Goal: Information Seeking & Learning: Learn about a topic

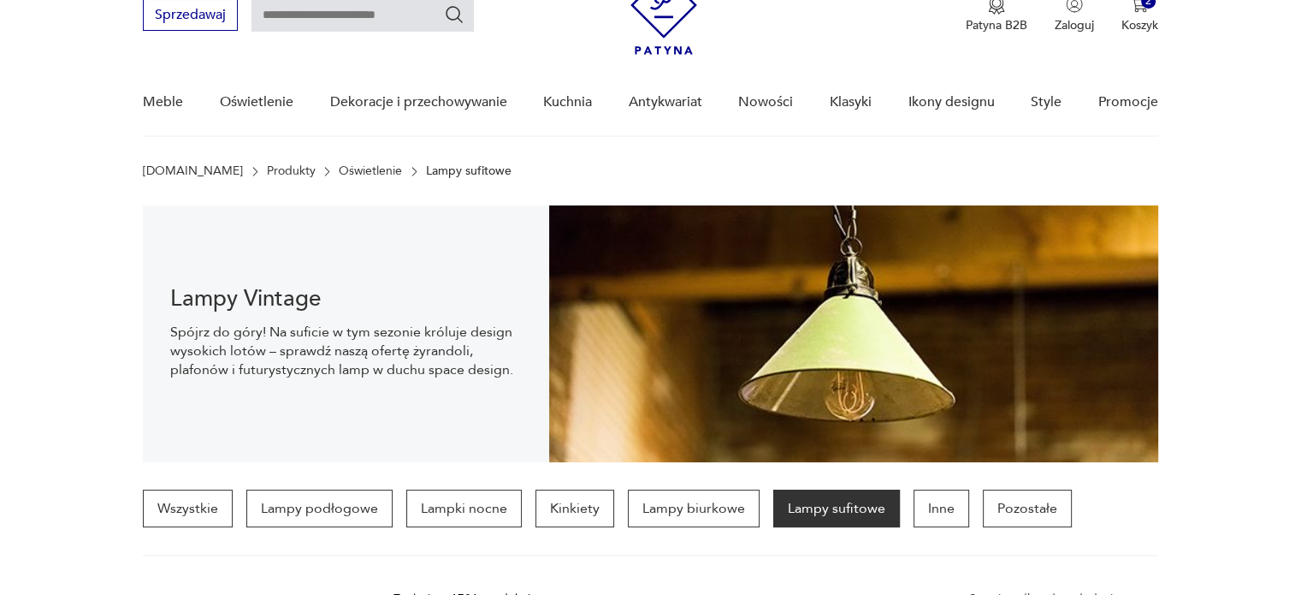
scroll to position [25, 0]
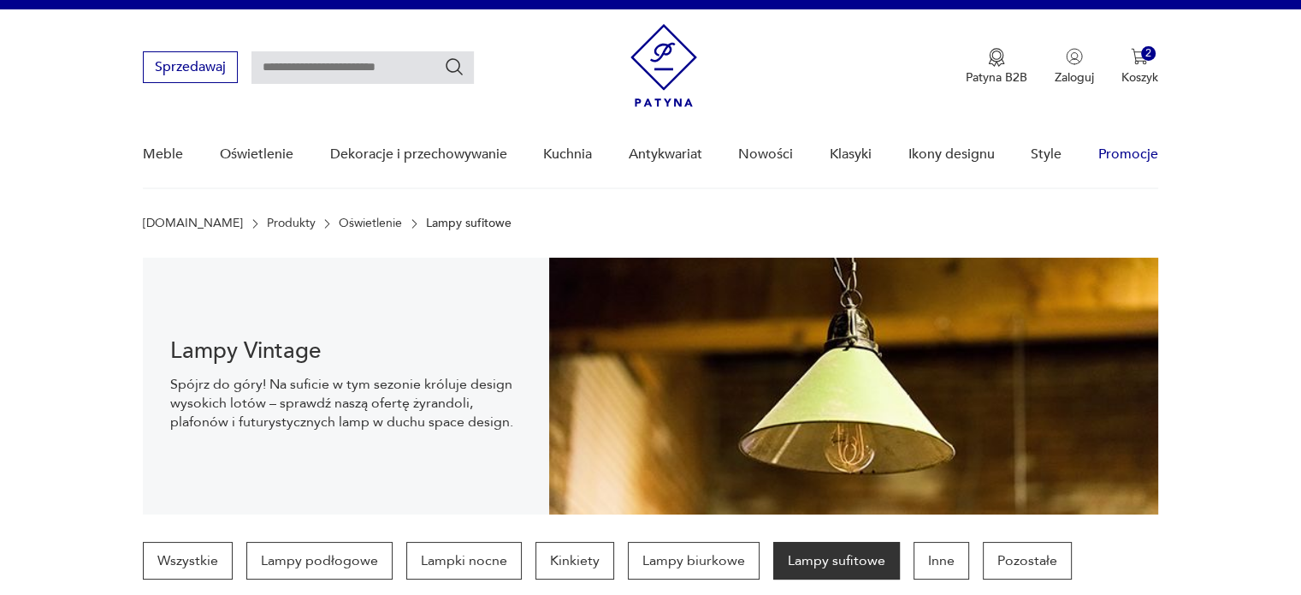
click at [1135, 157] on link "Promocje" at bounding box center [1128, 154] width 60 height 66
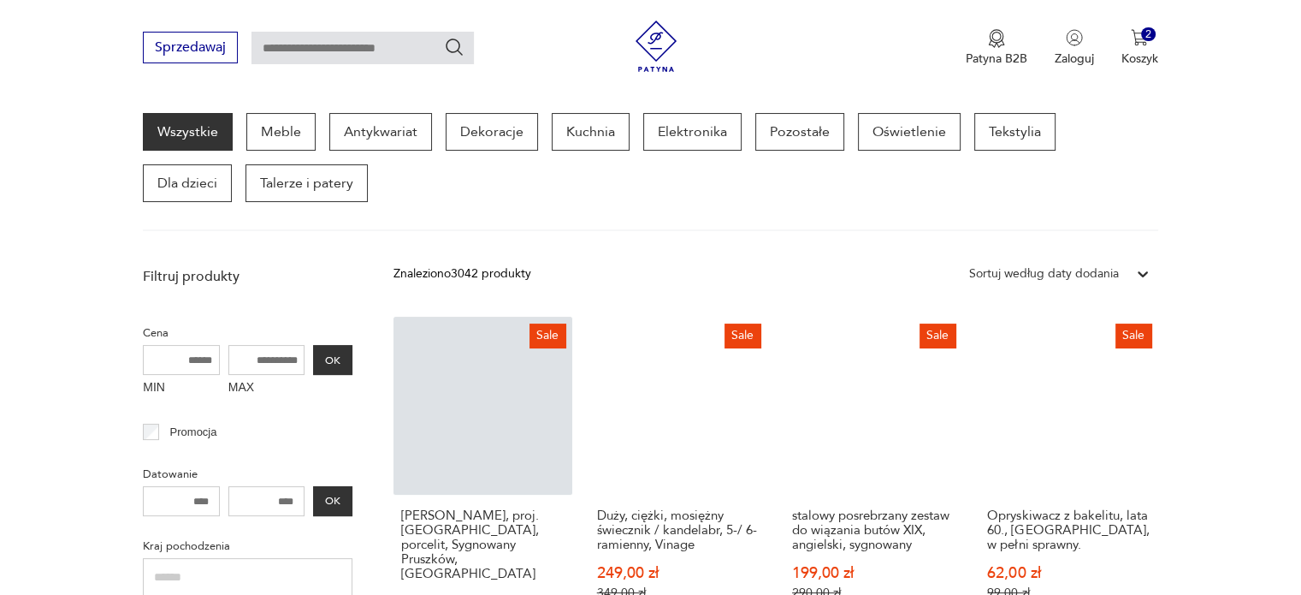
scroll to position [392, 0]
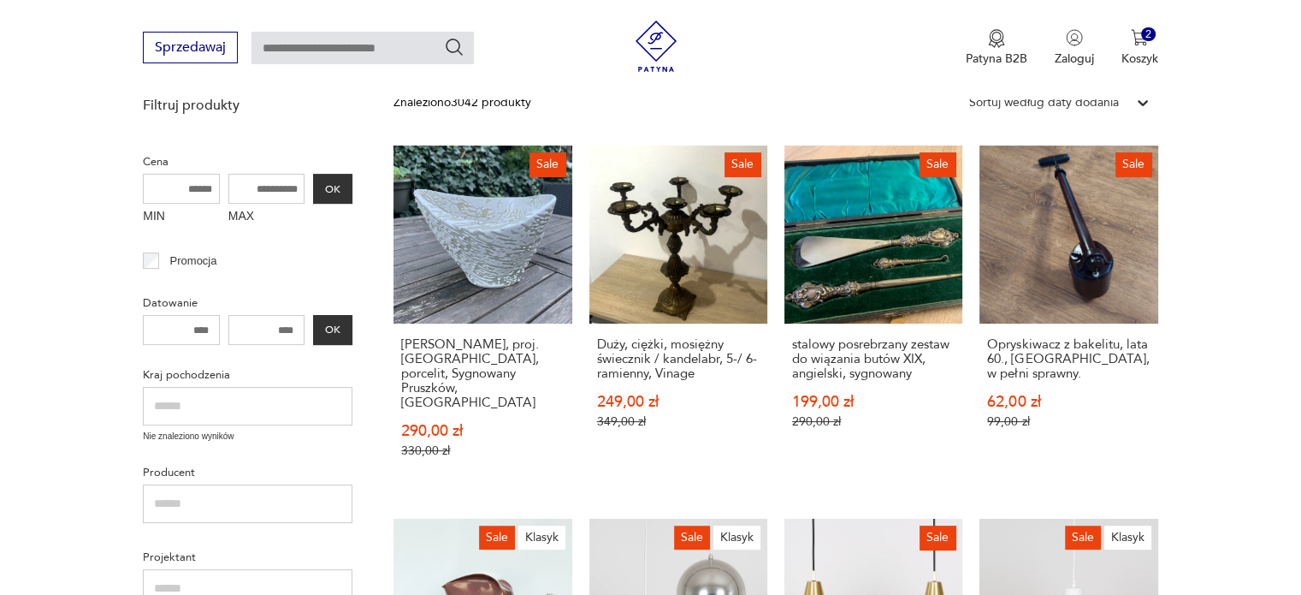
click at [279, 189] on input "MAX" at bounding box center [266, 189] width 77 height 30
type input "***"
click at [333, 186] on button "OK" at bounding box center [332, 189] width 39 height 30
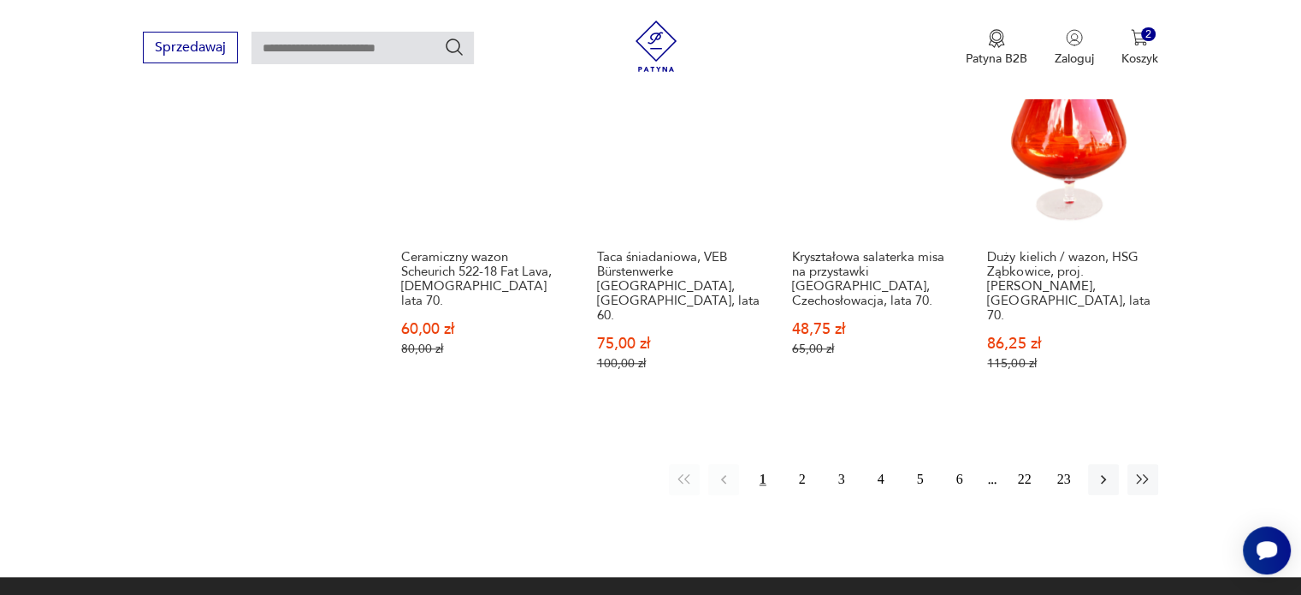
scroll to position [1589, 0]
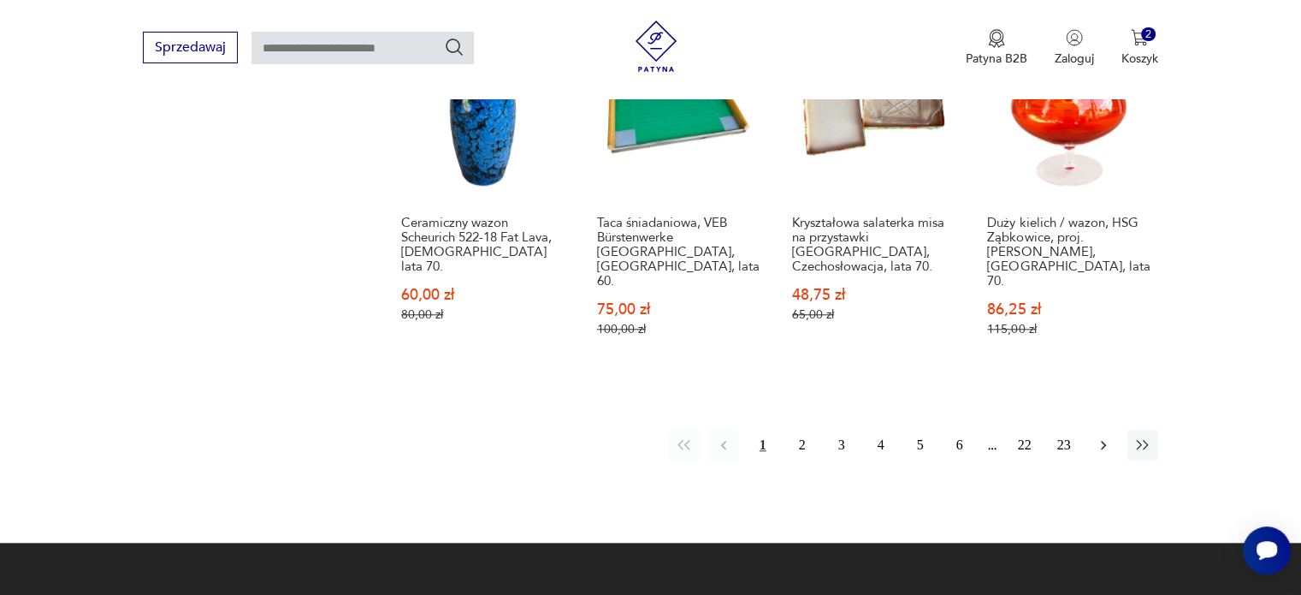
click at [1102, 436] on icon "button" at bounding box center [1103, 444] width 17 height 17
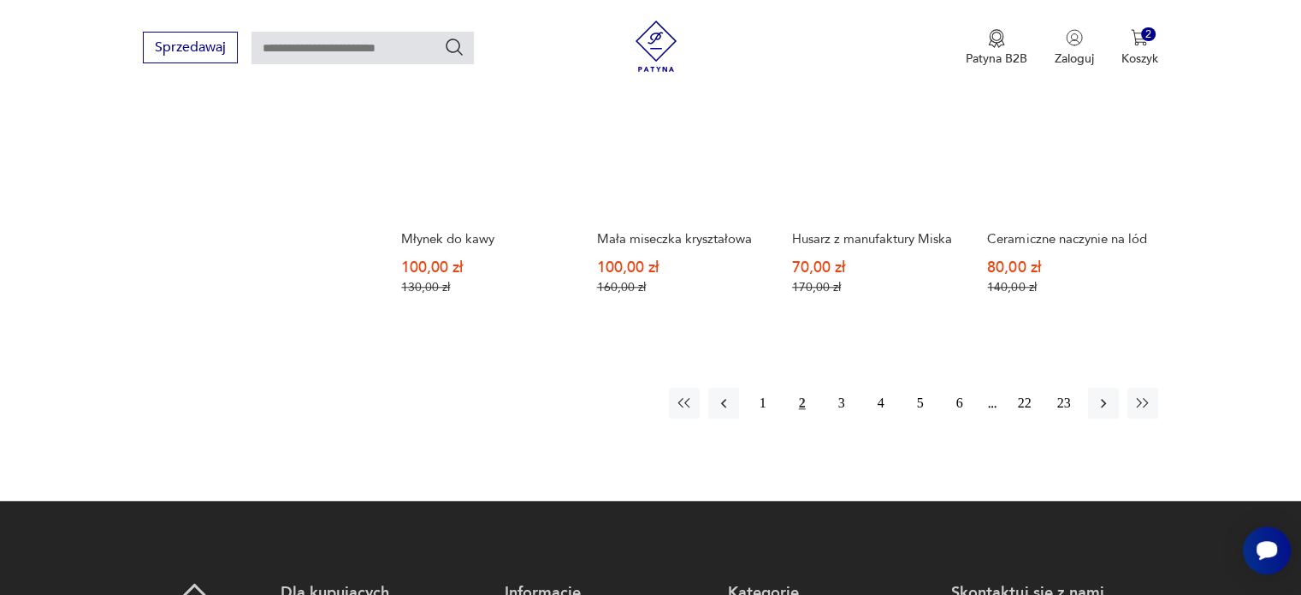
scroll to position [1589, 0]
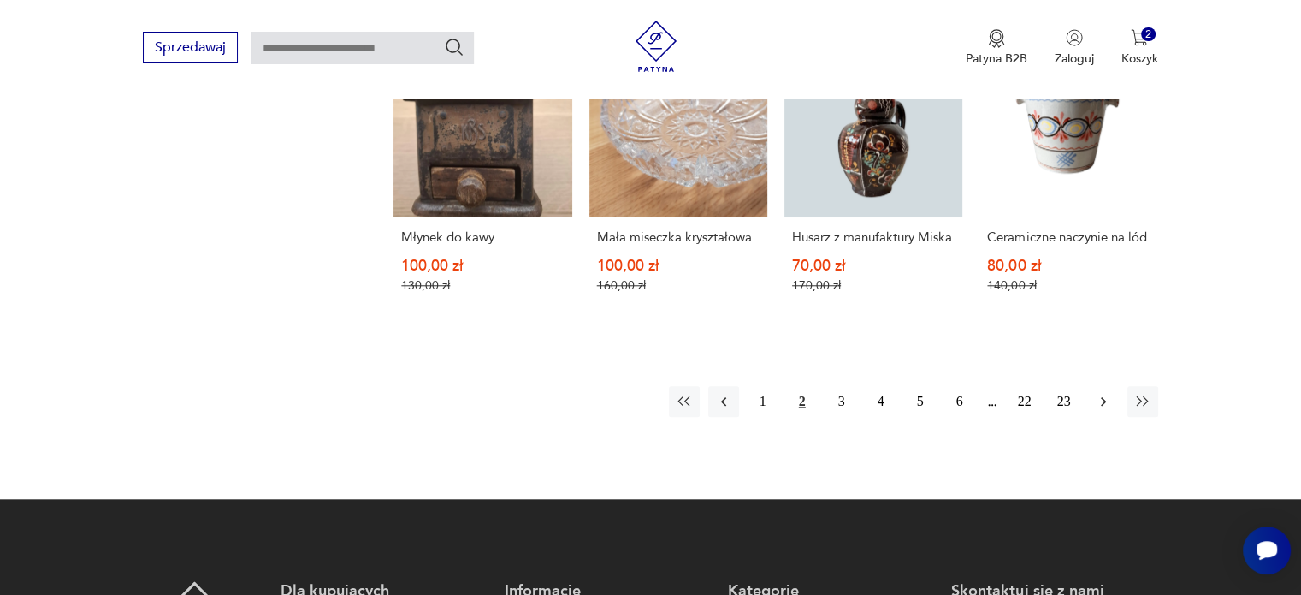
click at [1104, 397] on icon "button" at bounding box center [1103, 401] width 5 height 9
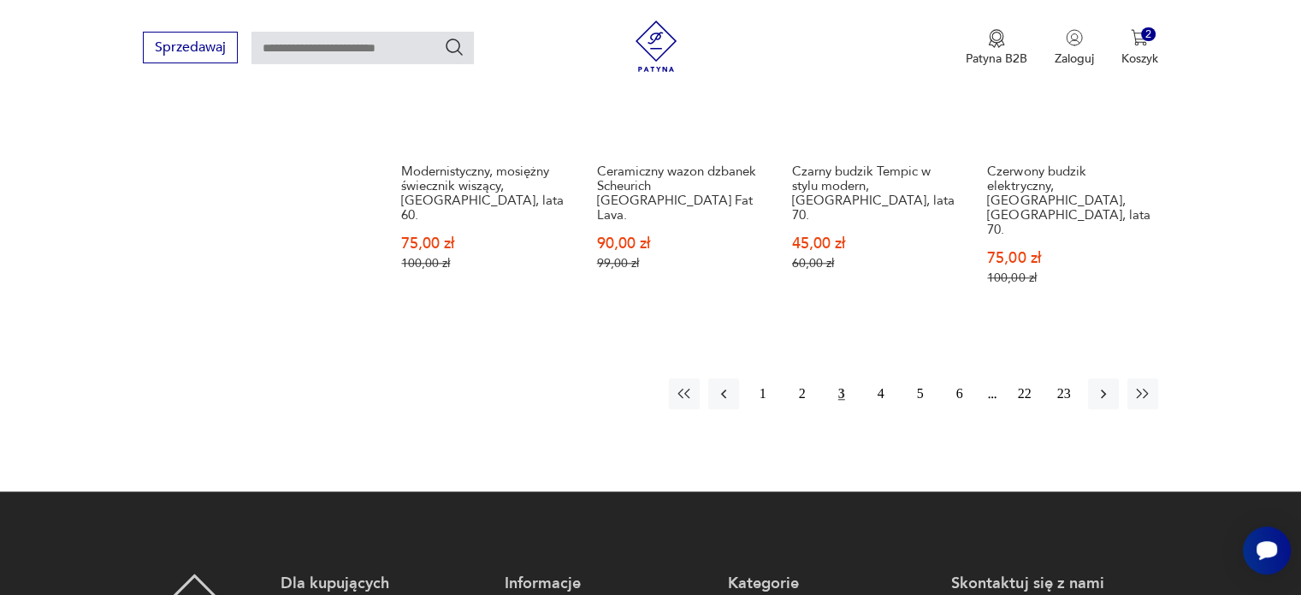
scroll to position [1675, 0]
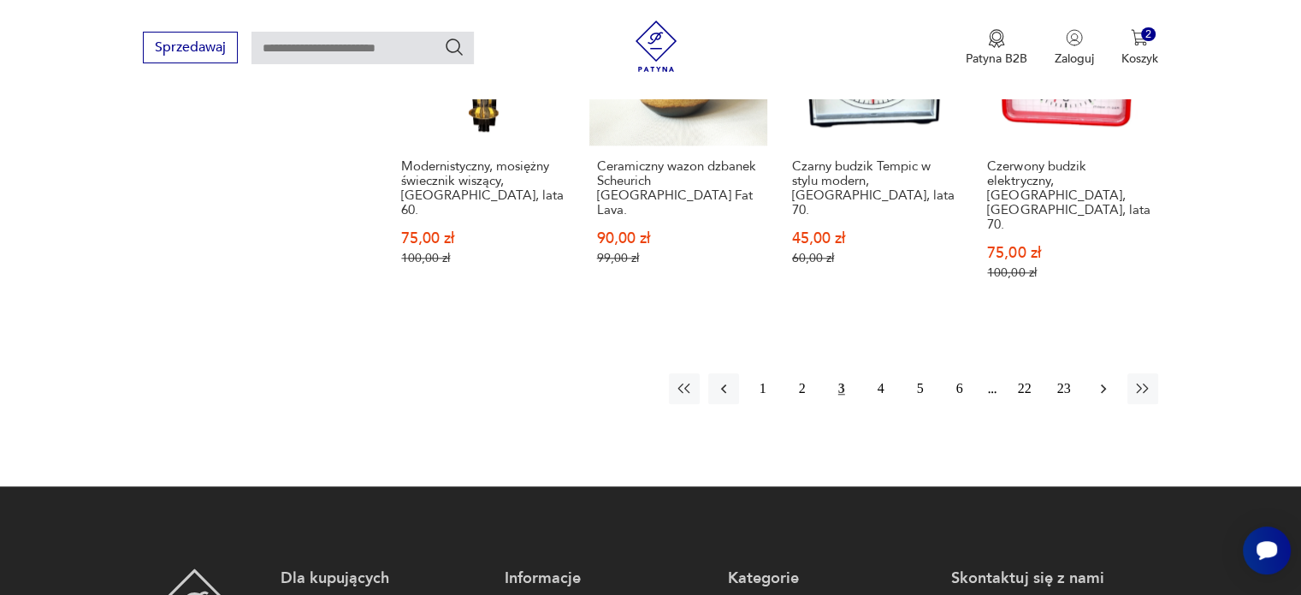
click at [1100, 380] on icon "button" at bounding box center [1103, 388] width 17 height 17
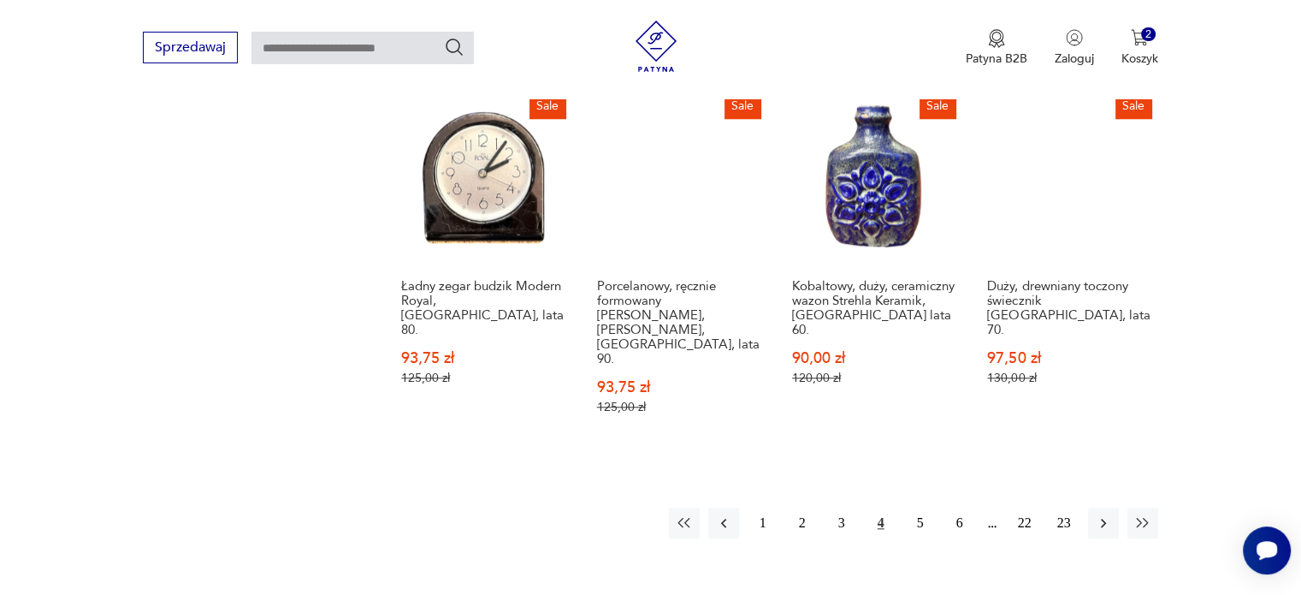
scroll to position [1589, 0]
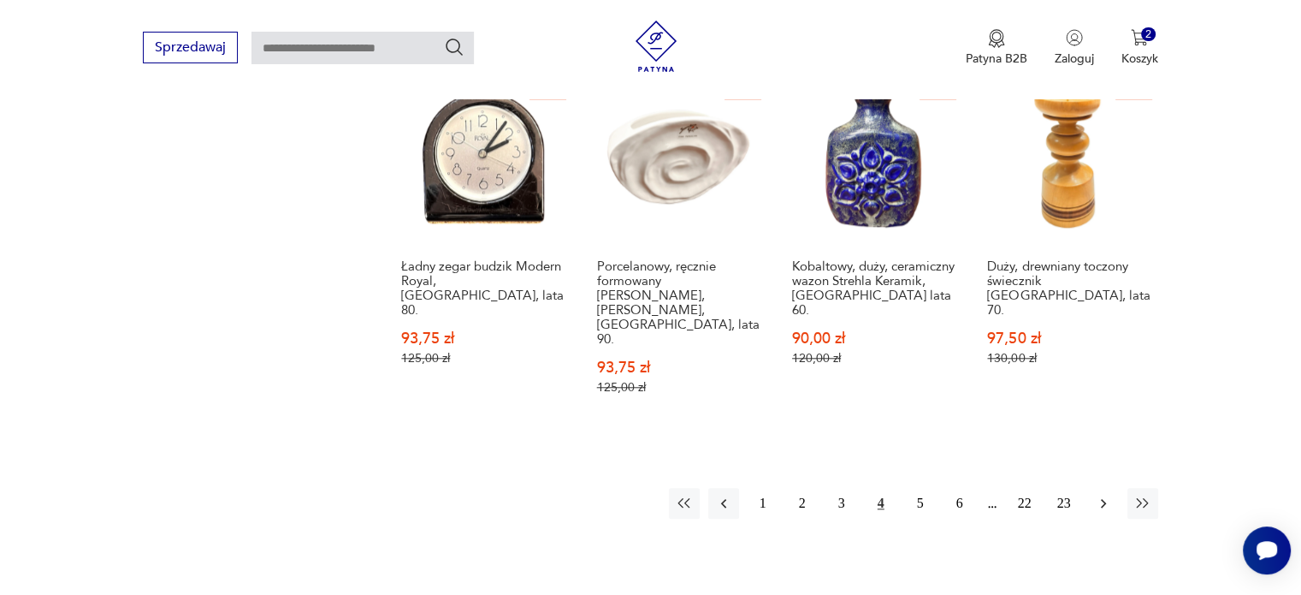
click at [1104, 494] on icon "button" at bounding box center [1103, 502] width 17 height 17
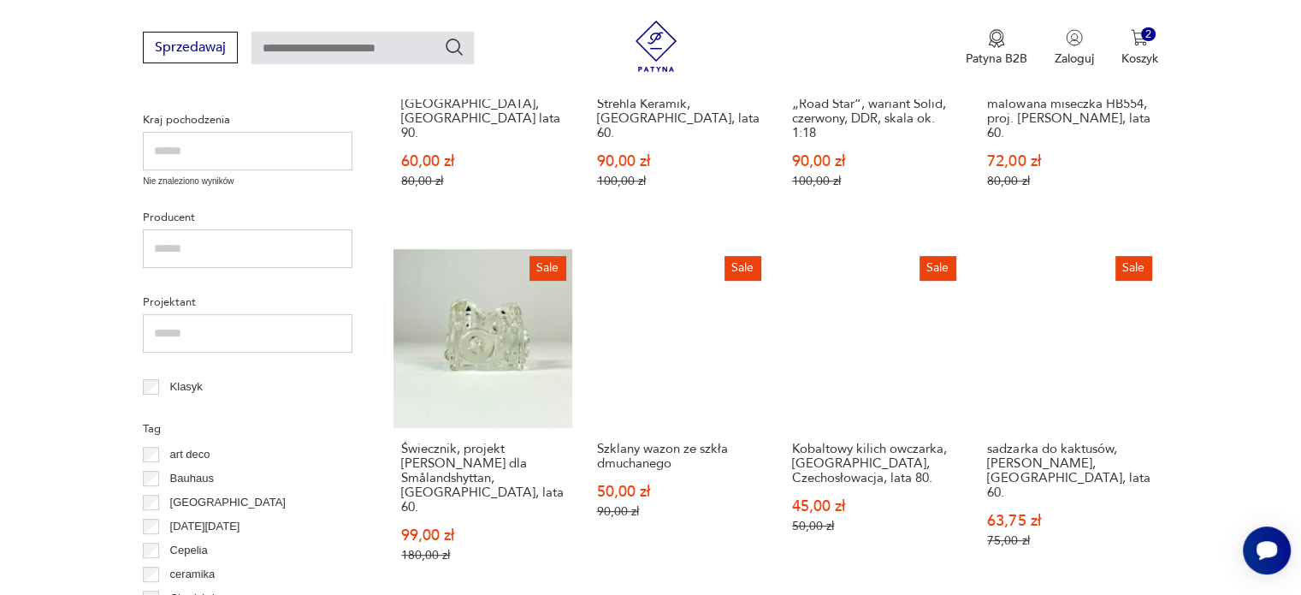
scroll to position [648, 0]
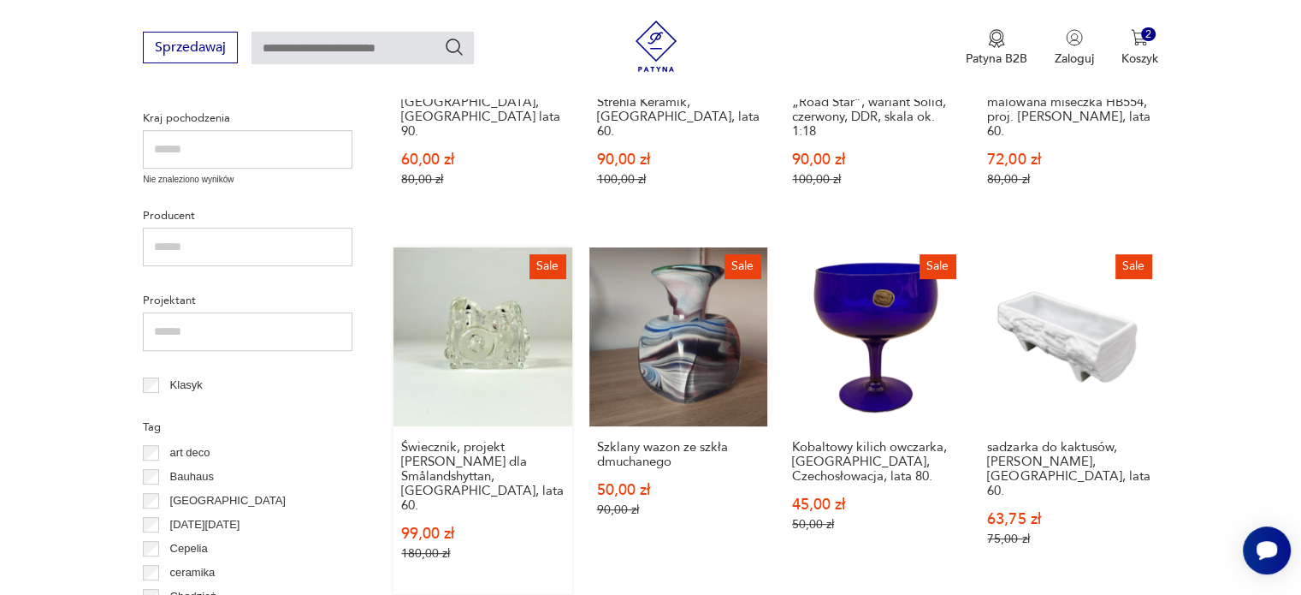
click at [473, 346] on link "Sale Świecznik, projekt [PERSON_NAME] dla Smålandshyttan, [GEOGRAPHIC_DATA], la…" at bounding box center [482, 420] width 178 height 346
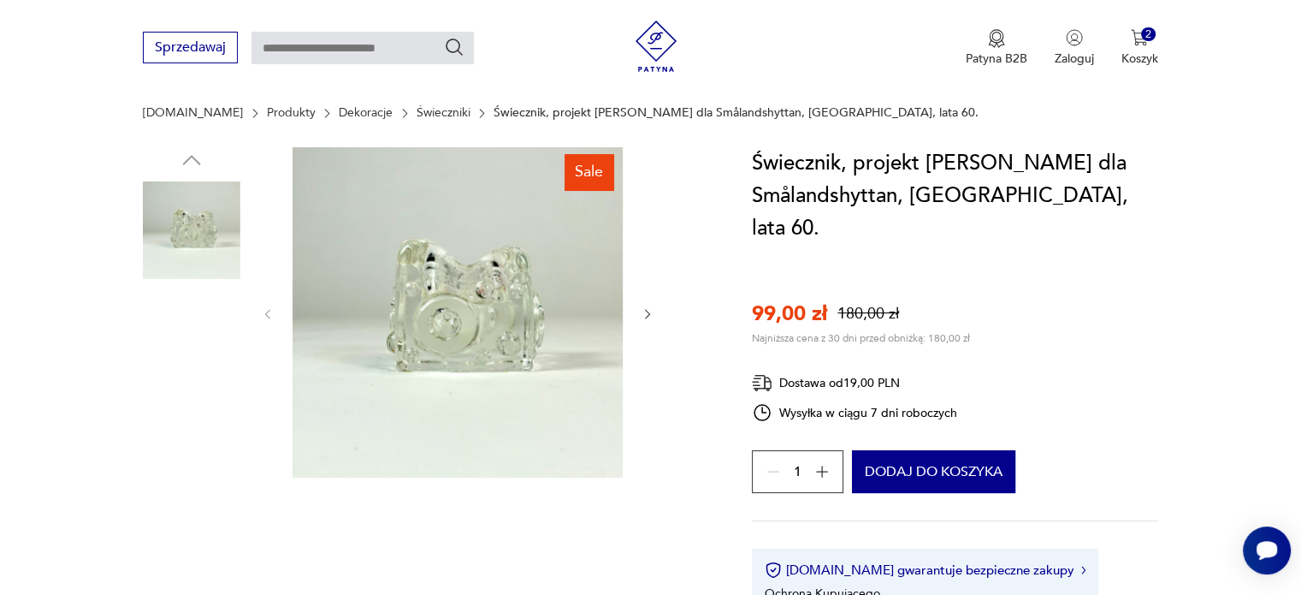
scroll to position [171, 0]
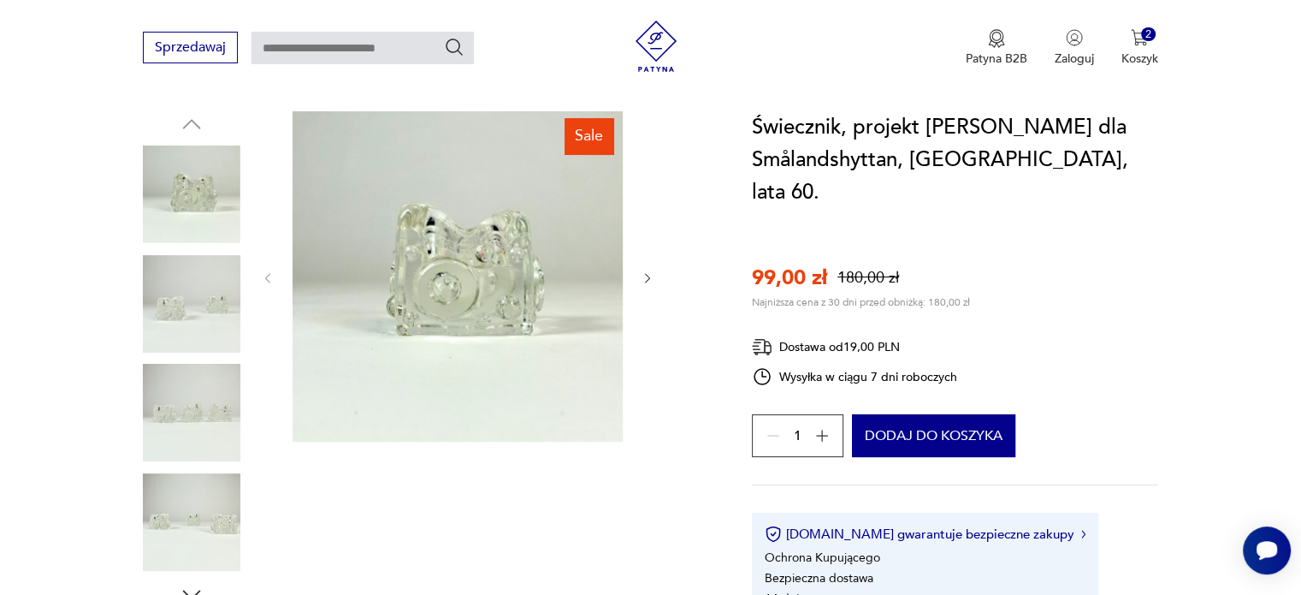
click at [643, 279] on icon "button" at bounding box center [648, 278] width 15 height 15
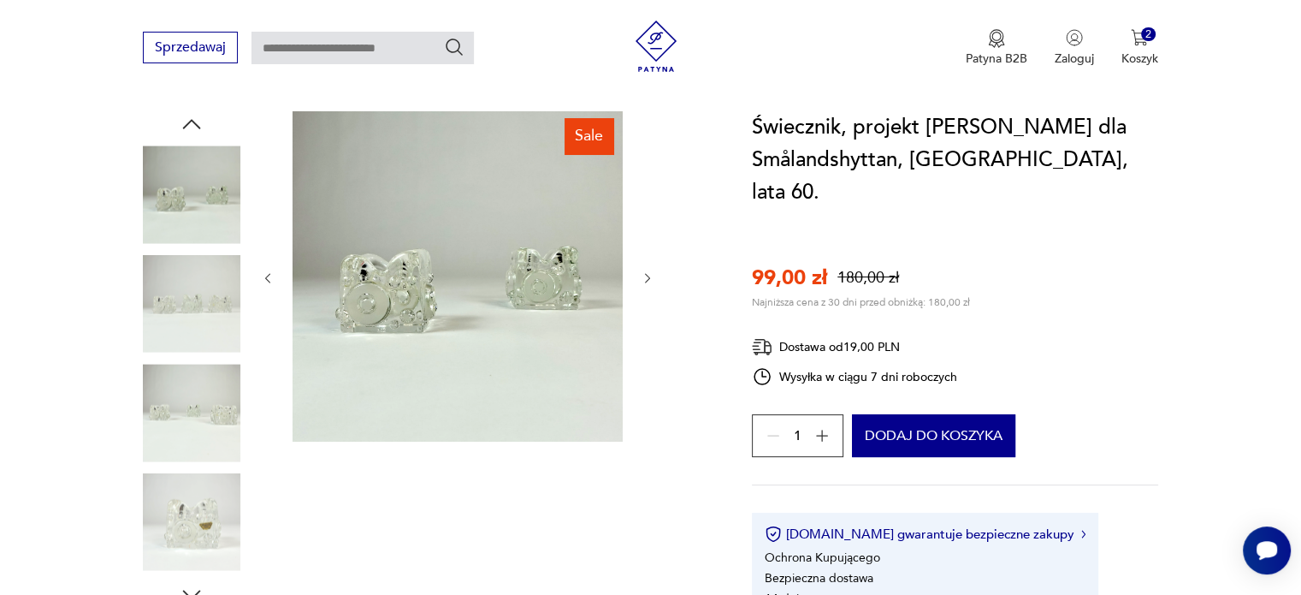
click at [645, 281] on icon "button" at bounding box center [647, 278] width 5 height 10
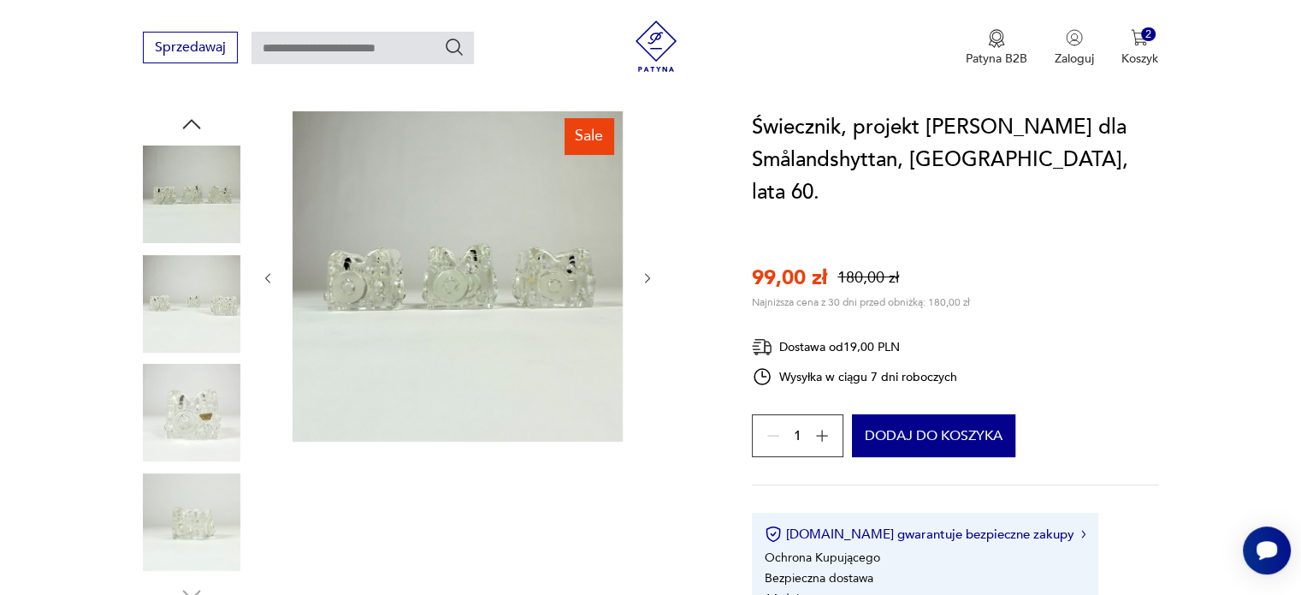
click at [645, 281] on icon "button" at bounding box center [647, 278] width 5 height 10
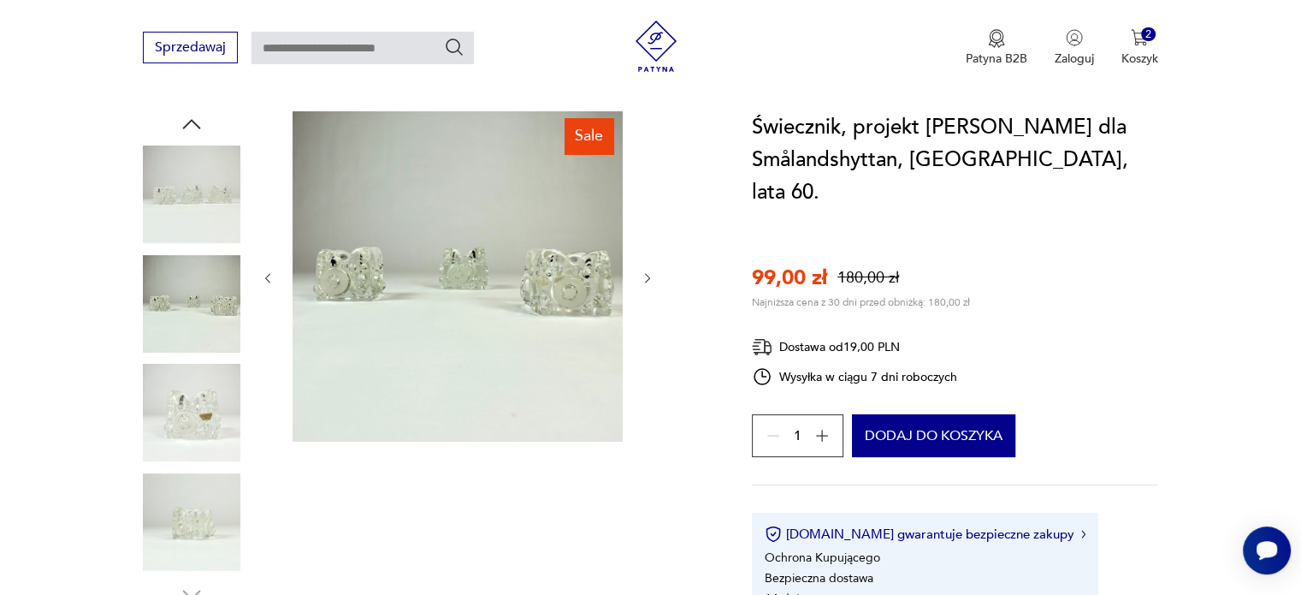
click at [645, 281] on icon "button" at bounding box center [647, 278] width 5 height 10
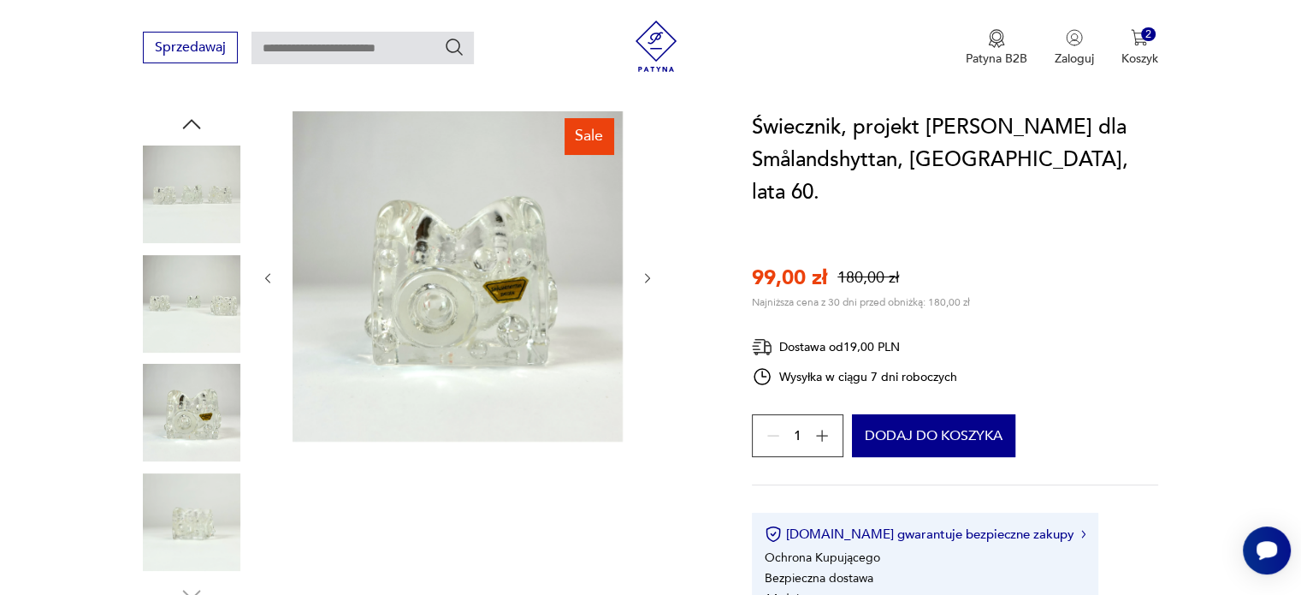
click at [645, 281] on icon "button" at bounding box center [647, 278] width 5 height 10
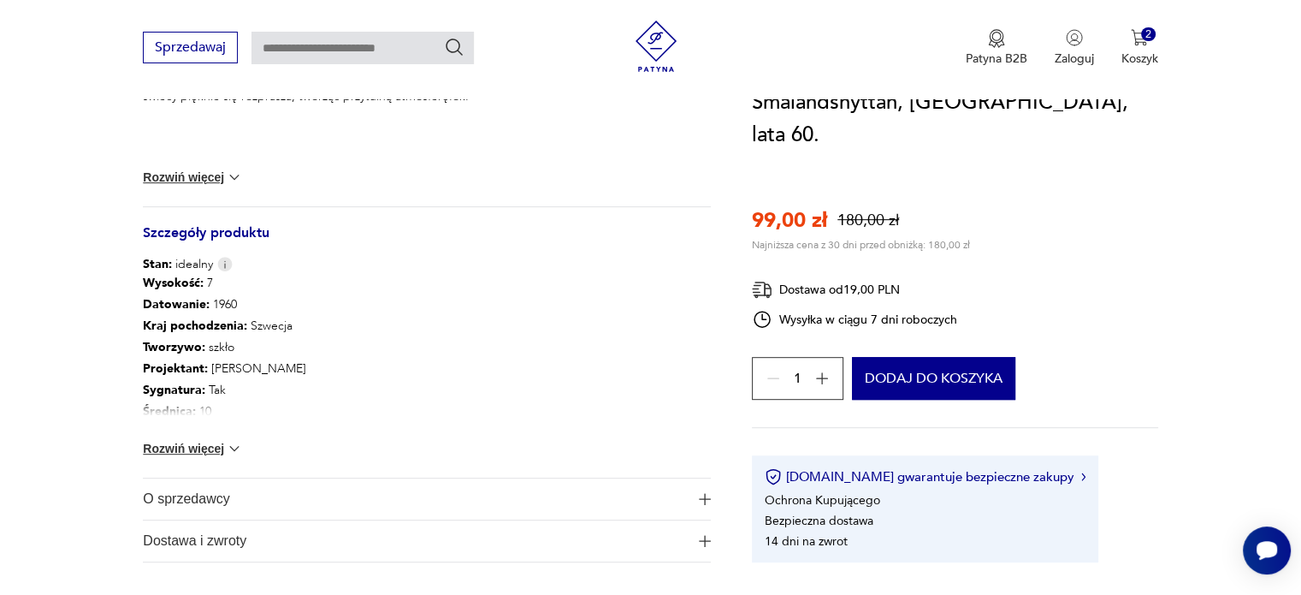
scroll to position [855, 0]
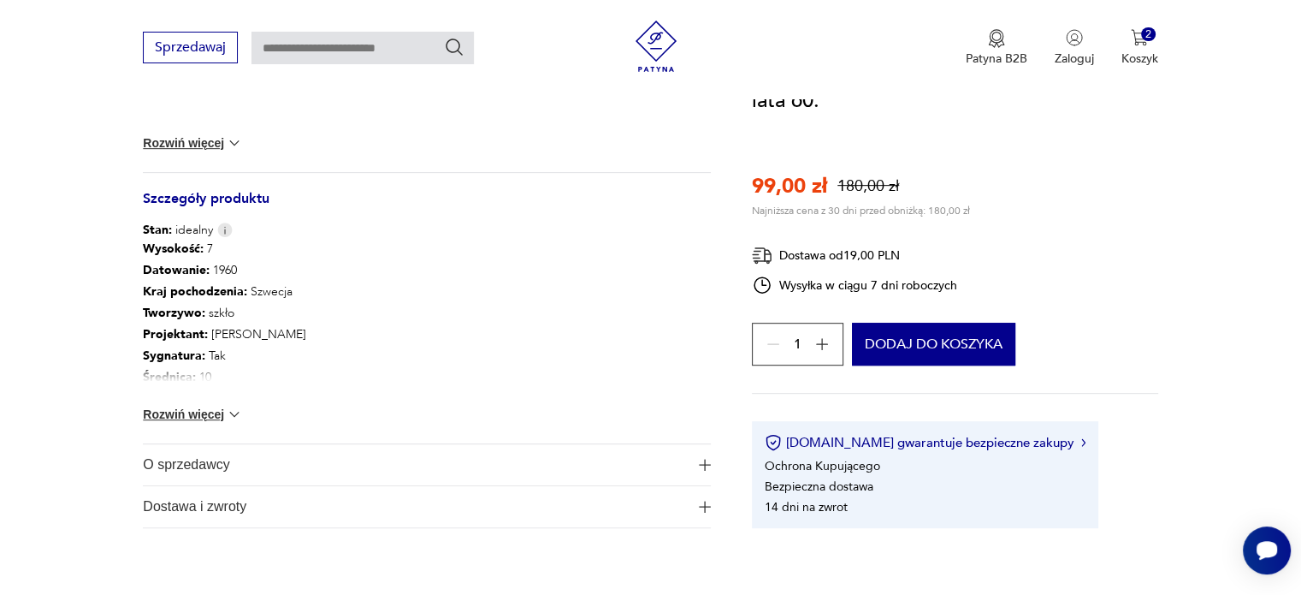
click at [579, 514] on span "Dostawa i zwroty" at bounding box center [415, 506] width 544 height 41
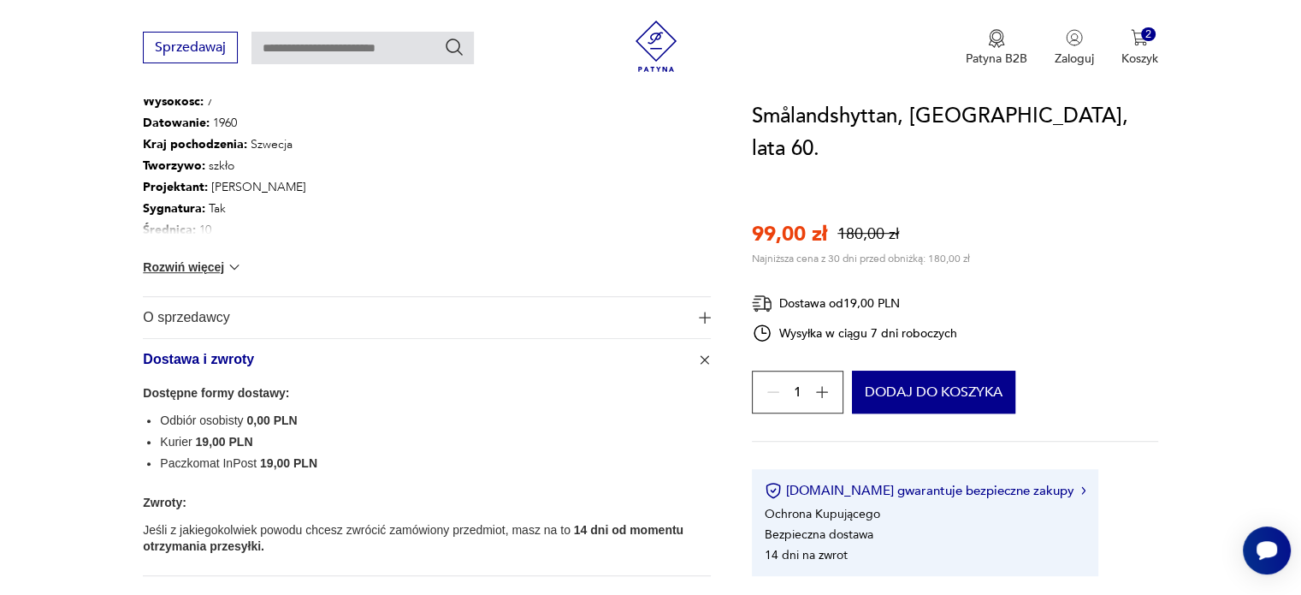
scroll to position [1026, 0]
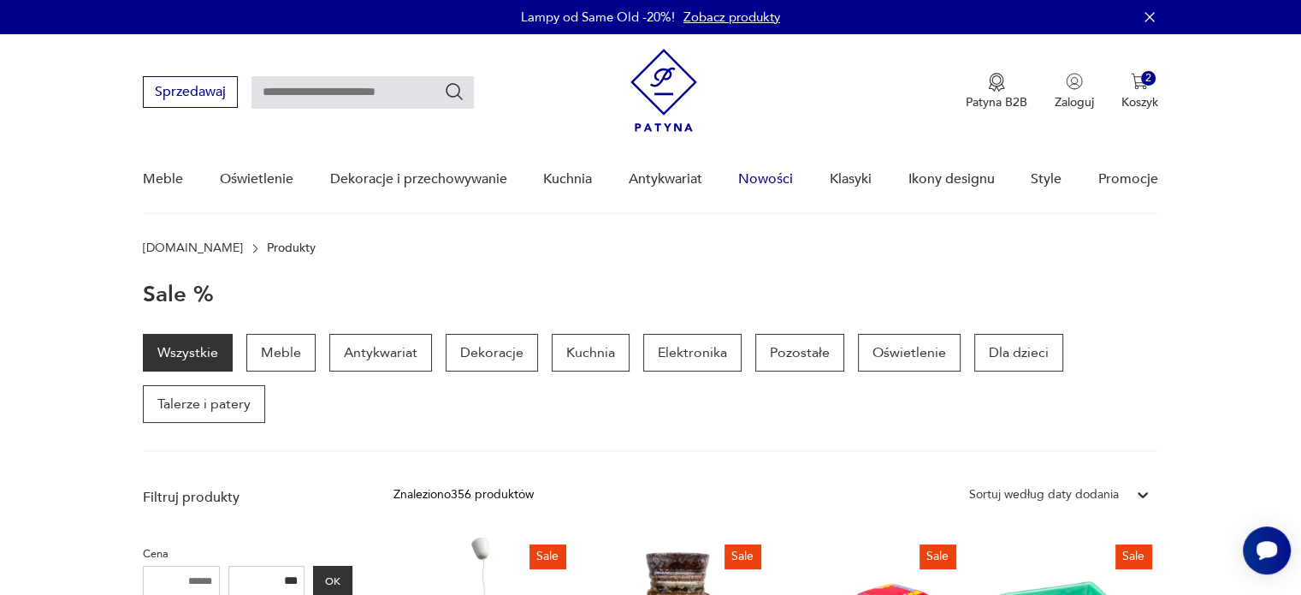
click at [759, 174] on link "Nowości" at bounding box center [765, 179] width 55 height 66
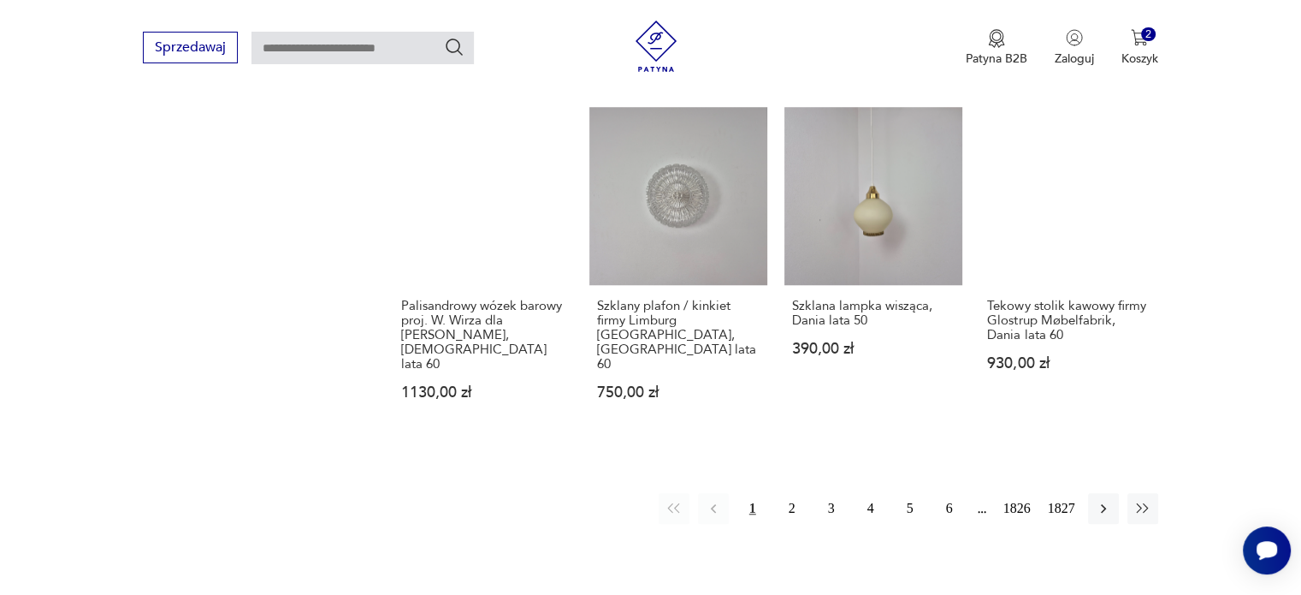
scroll to position [1504, 0]
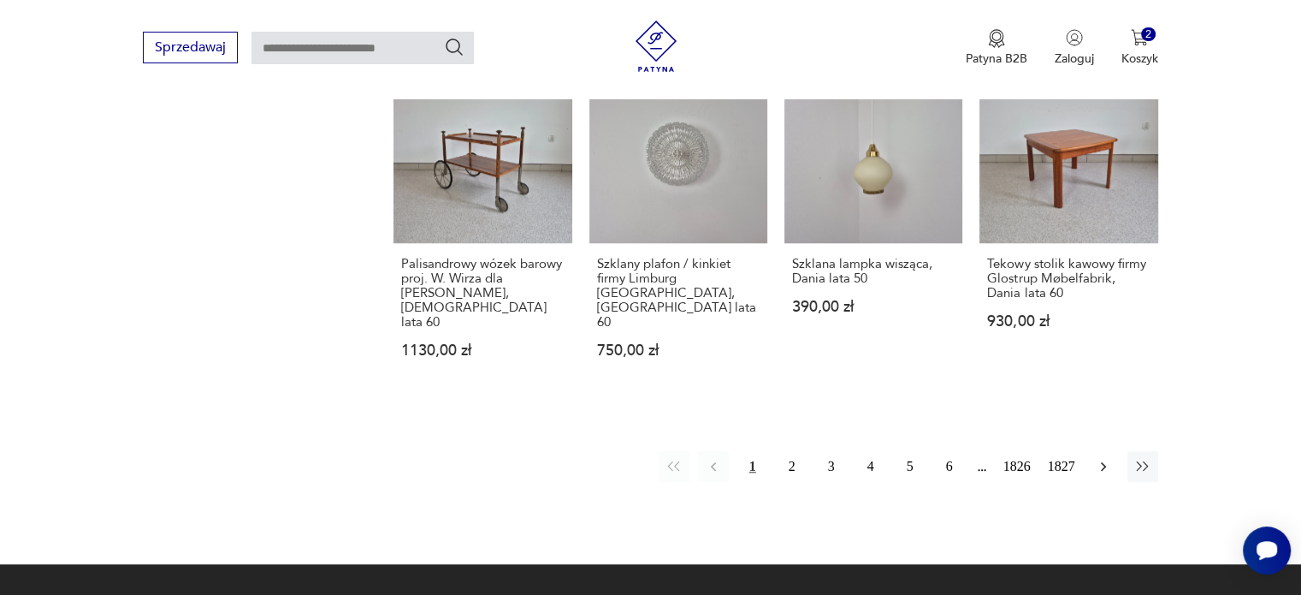
click at [1105, 458] on icon "button" at bounding box center [1103, 466] width 17 height 17
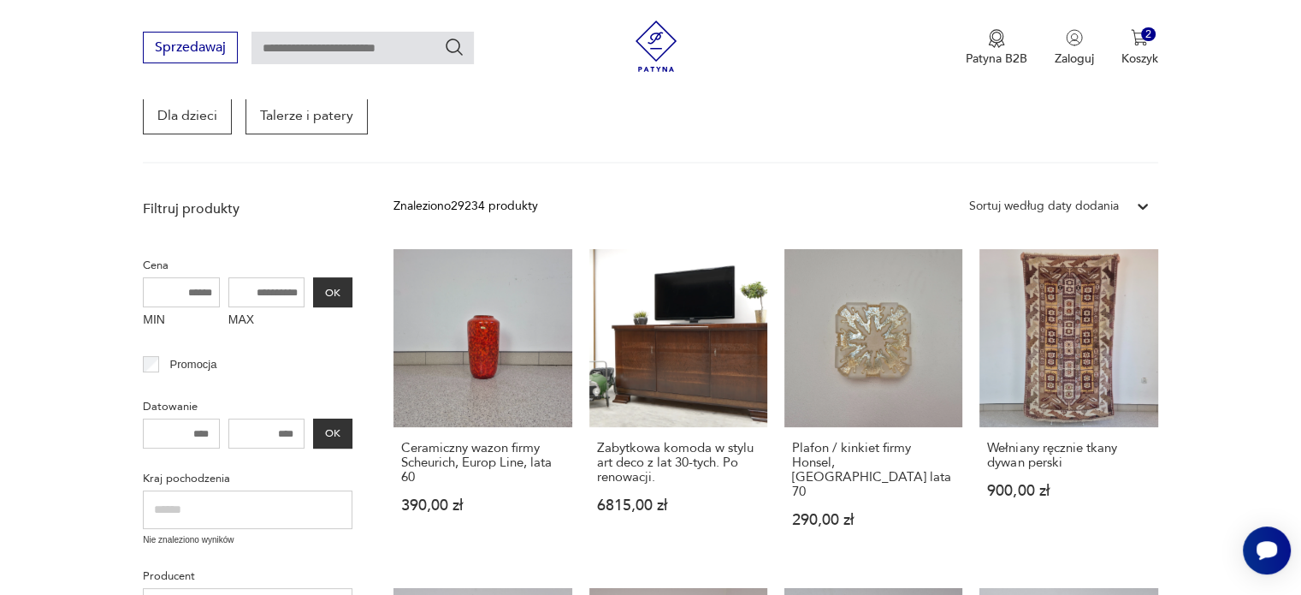
scroll to position [392, 0]
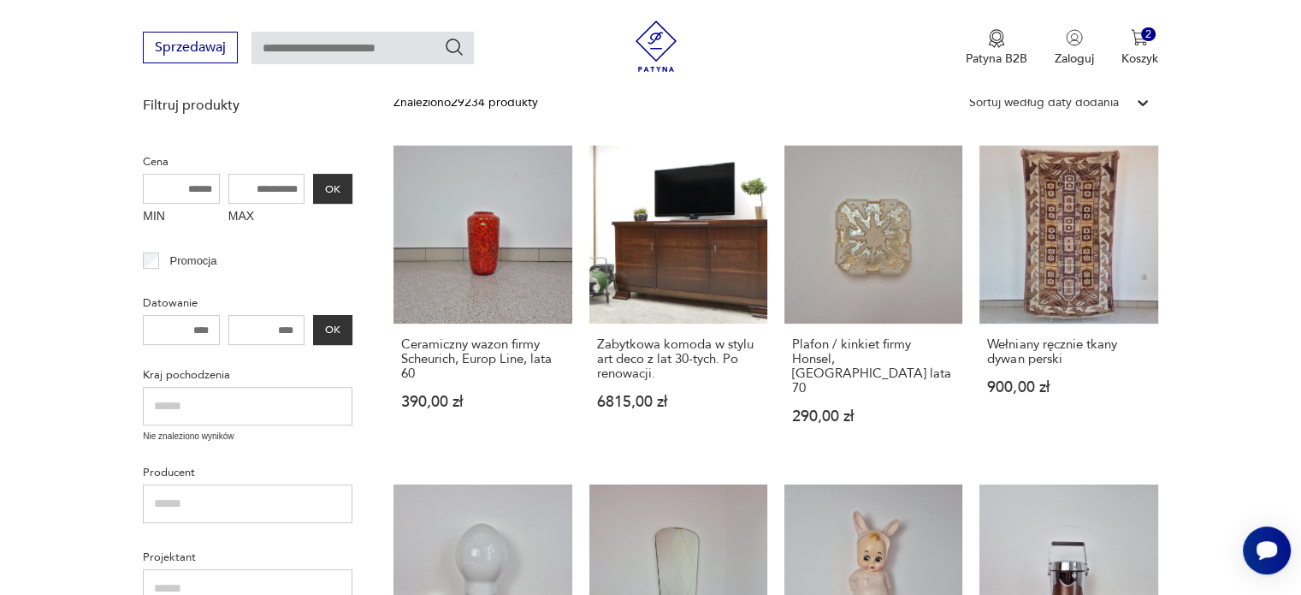
click at [243, 181] on input "MAX" at bounding box center [266, 189] width 77 height 30
type input "***"
click at [328, 192] on button "OK" at bounding box center [332, 189] width 39 height 30
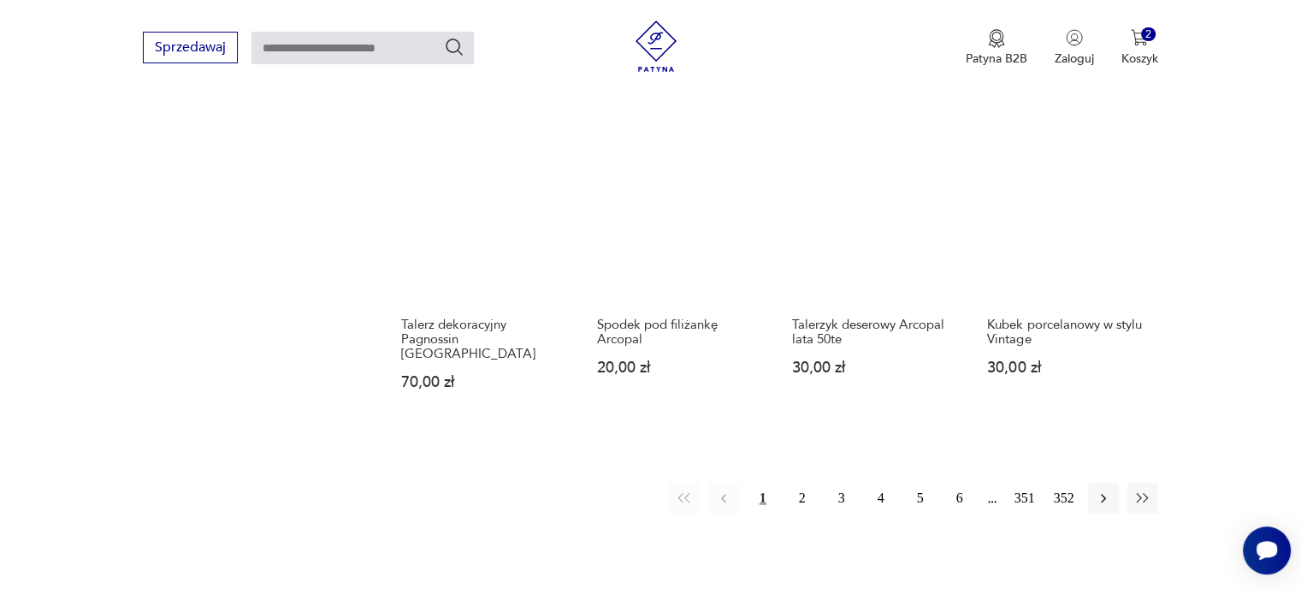
scroll to position [1418, 0]
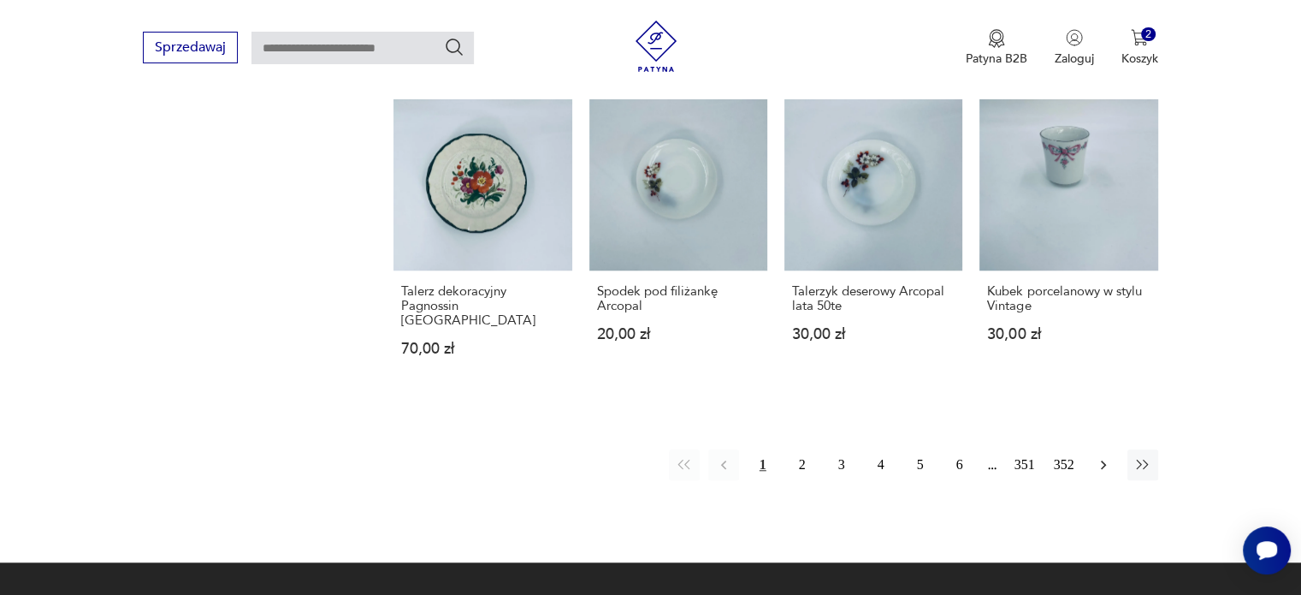
click at [1106, 456] on icon "button" at bounding box center [1103, 464] width 17 height 17
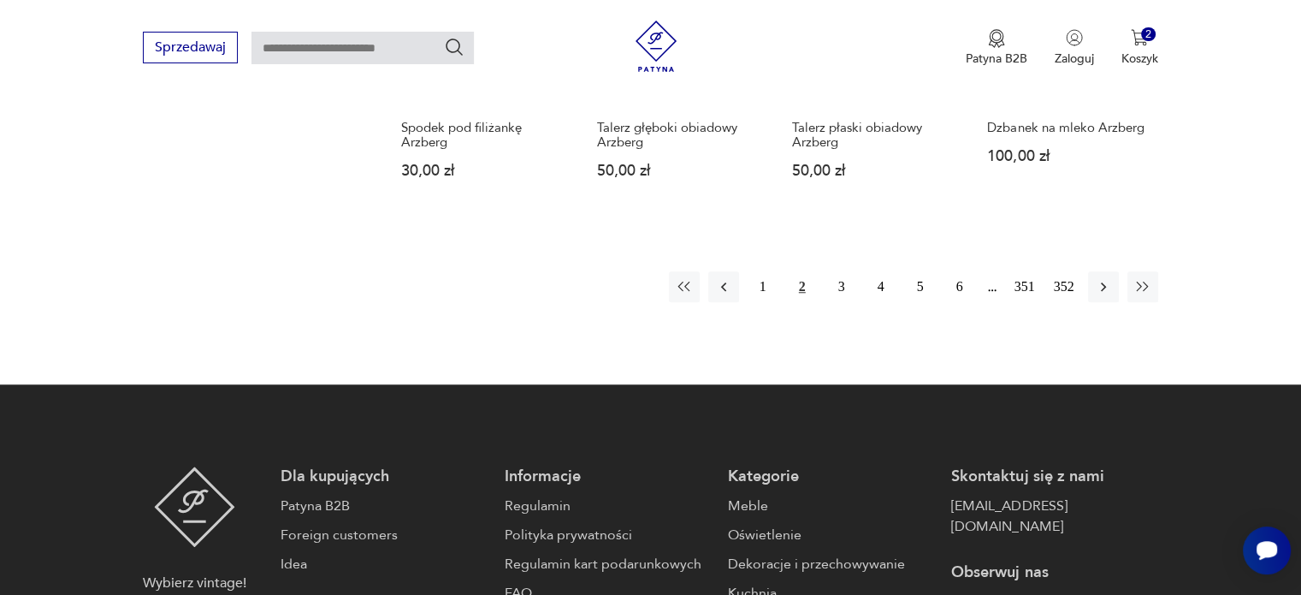
scroll to position [1589, 0]
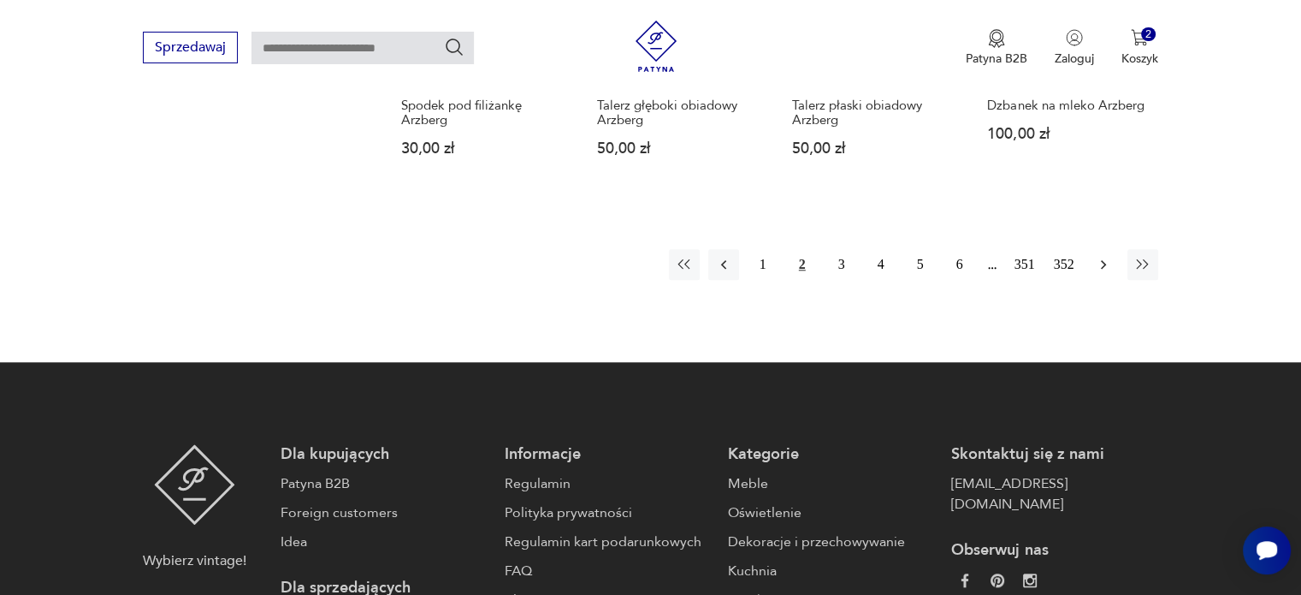
click at [1099, 256] on icon "button" at bounding box center [1103, 264] width 17 height 17
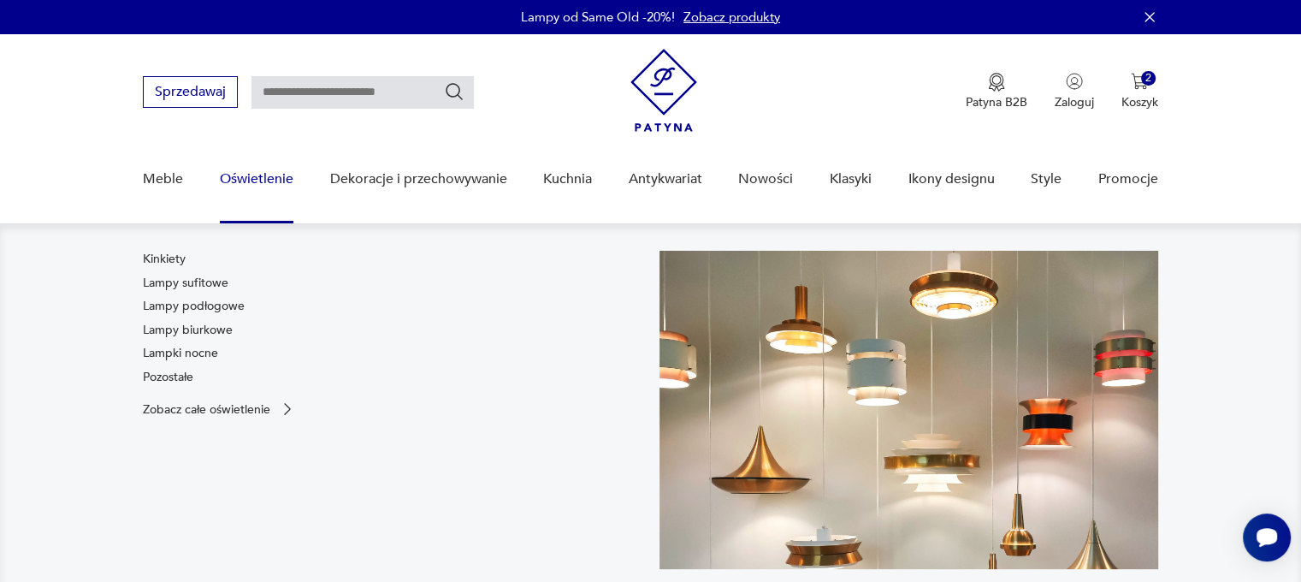
click at [248, 176] on link "Oświetlenie" at bounding box center [257, 179] width 74 height 66
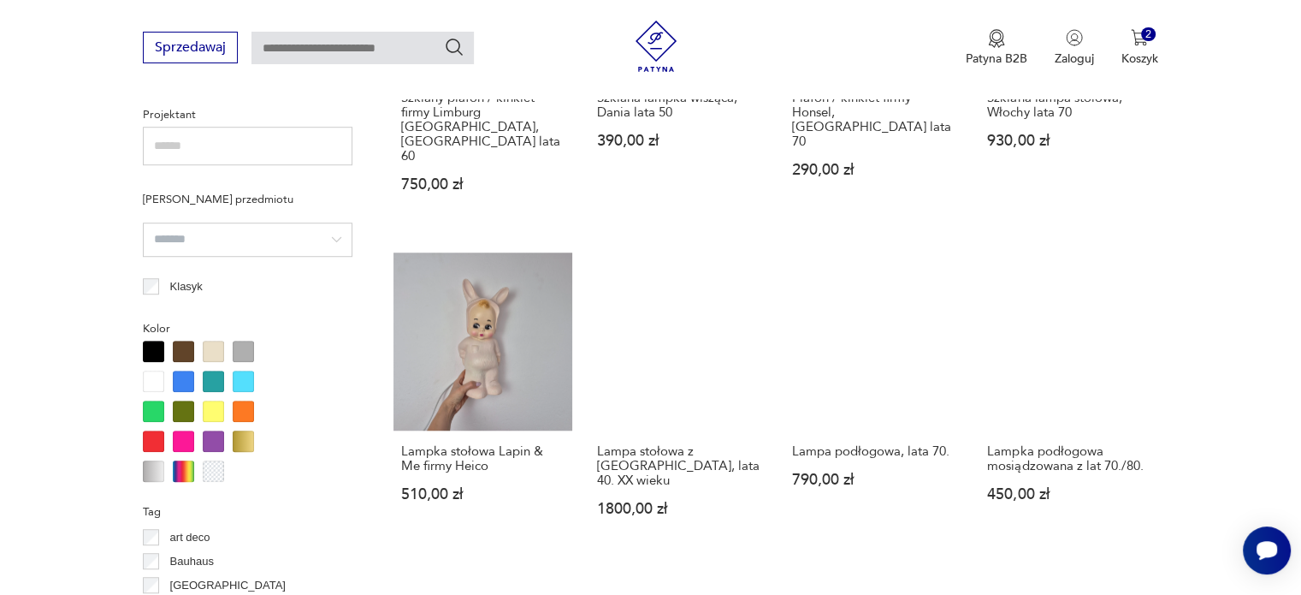
scroll to position [1196, 0]
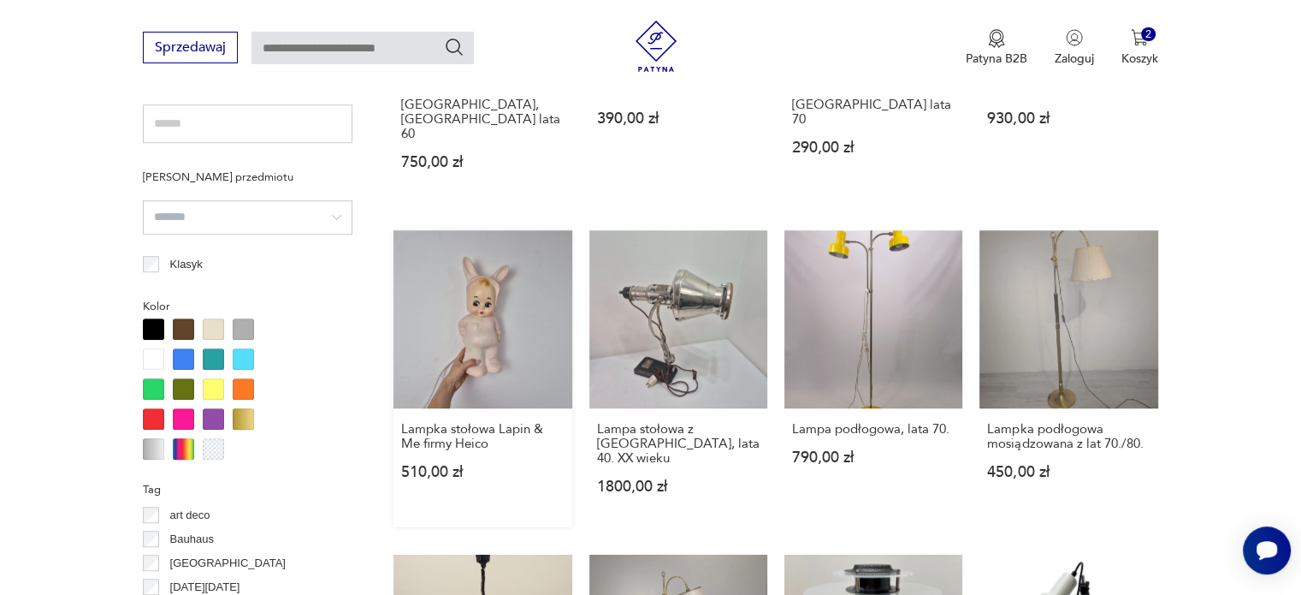
click at [480, 297] on link "Lampka stołowa Lapin & Me firmy Heico 510,00 zł" at bounding box center [482, 378] width 178 height 297
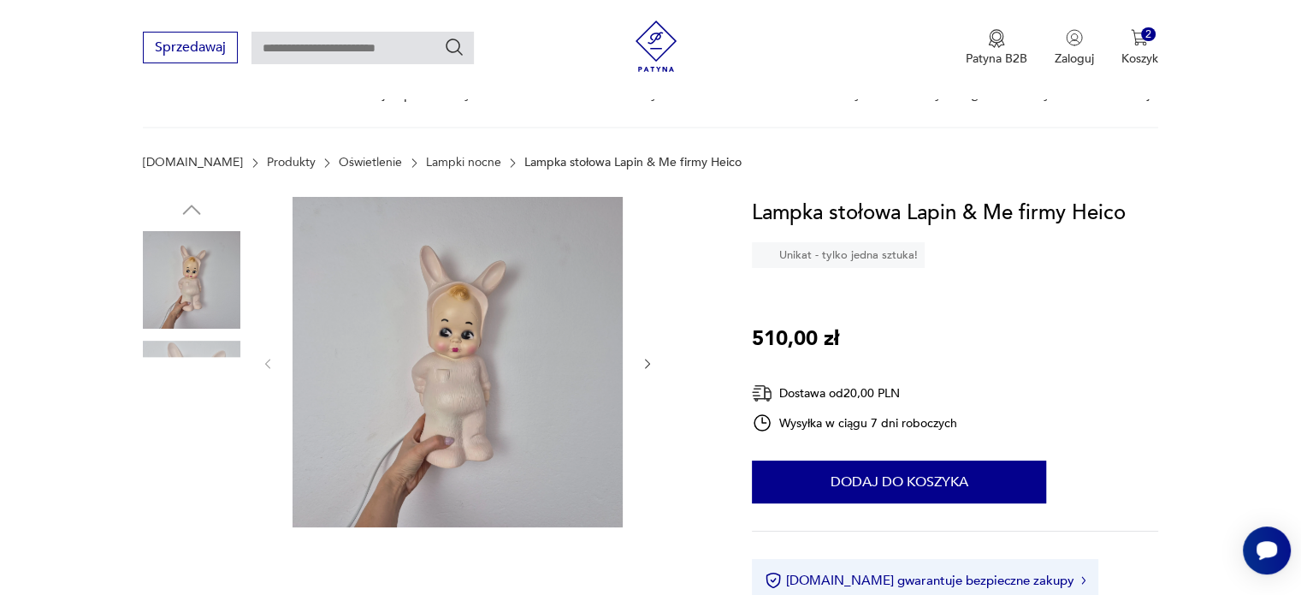
scroll to position [171, 0]
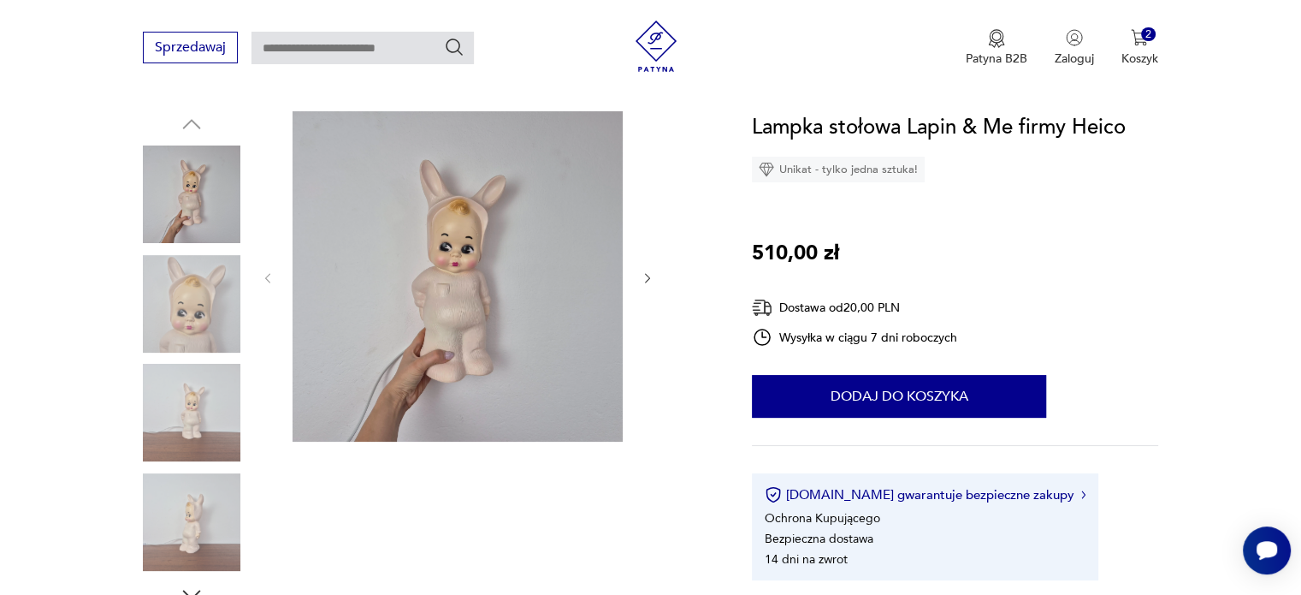
click at [649, 274] on icon "button" at bounding box center [648, 278] width 15 height 15
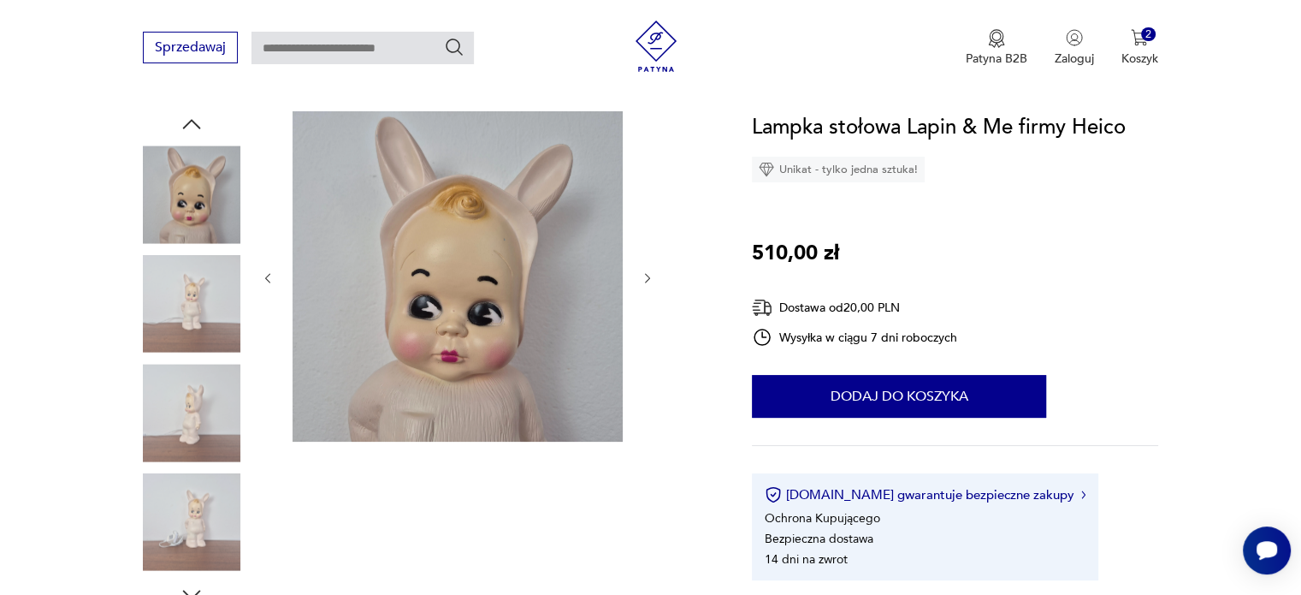
click at [646, 277] on icon "button" at bounding box center [648, 278] width 15 height 15
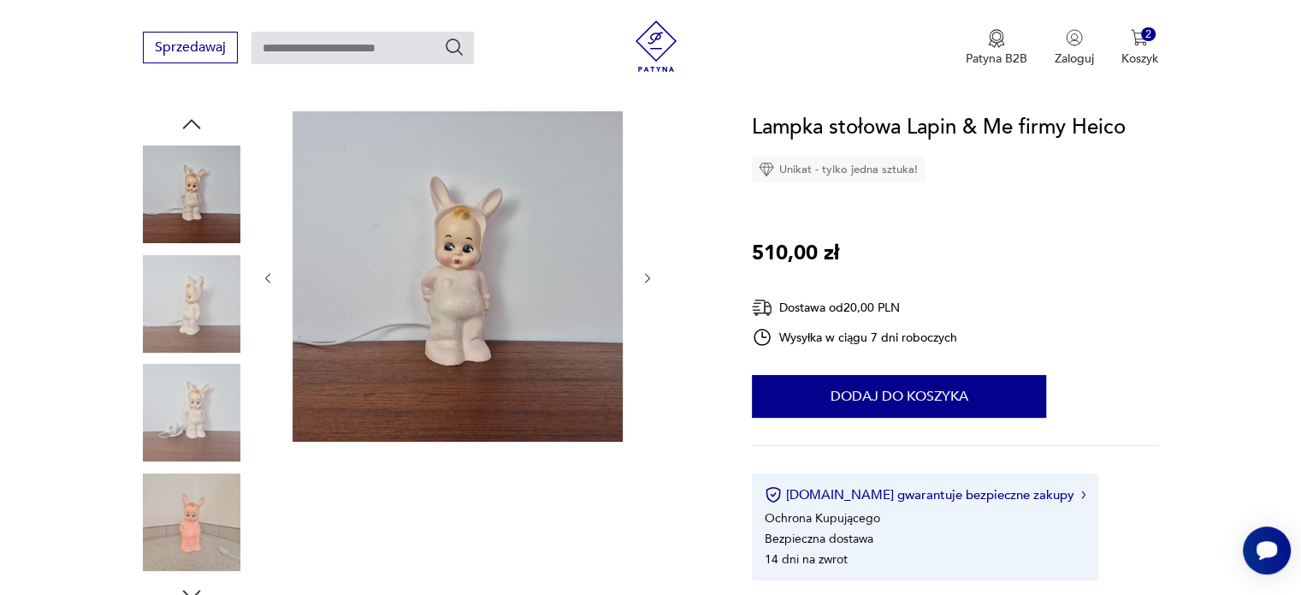
click at [646, 277] on icon "button" at bounding box center [648, 278] width 15 height 15
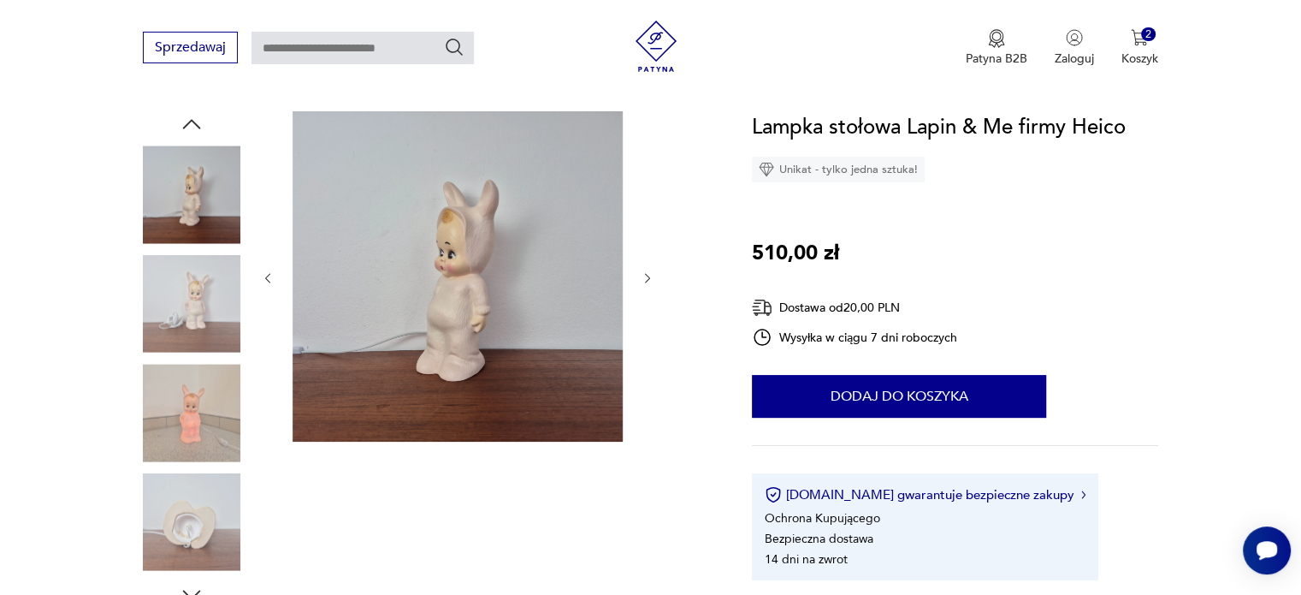
click at [646, 277] on icon "button" at bounding box center [648, 278] width 15 height 15
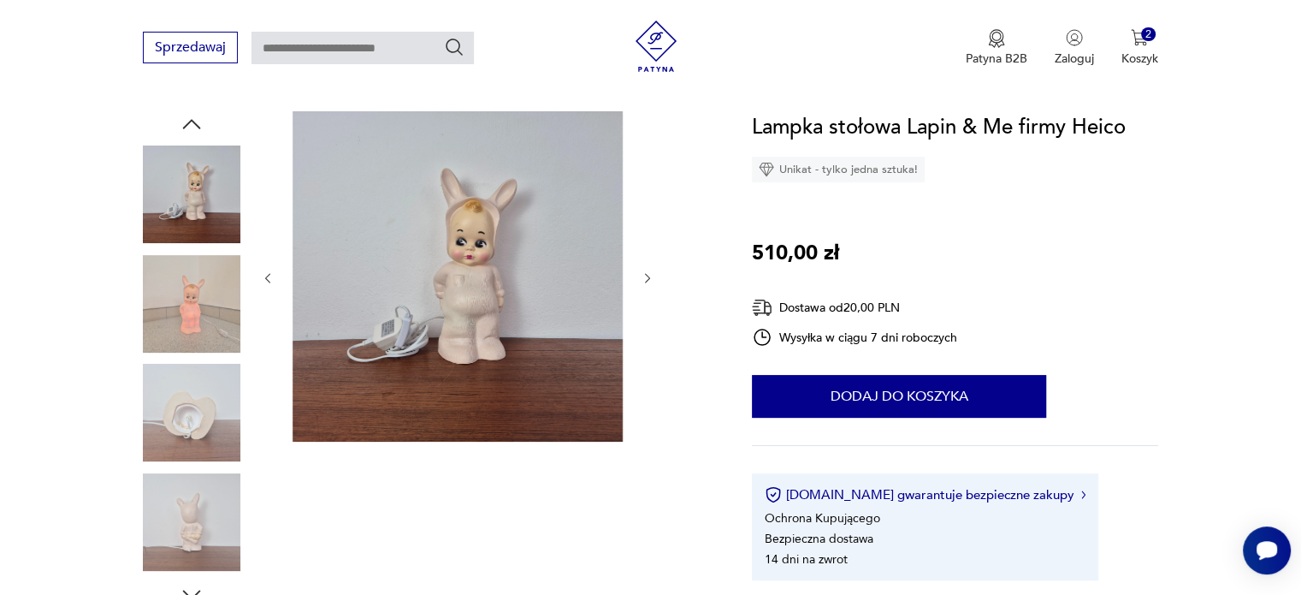
click at [646, 277] on icon "button" at bounding box center [648, 278] width 15 height 15
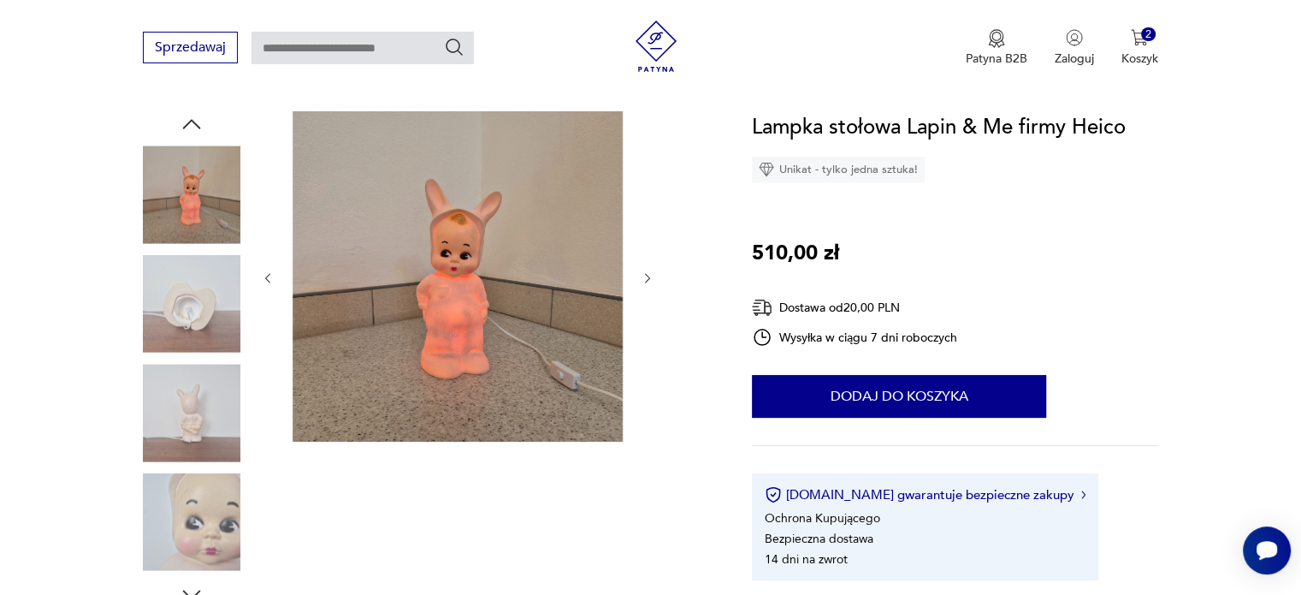
click at [646, 277] on icon "button" at bounding box center [648, 278] width 15 height 15
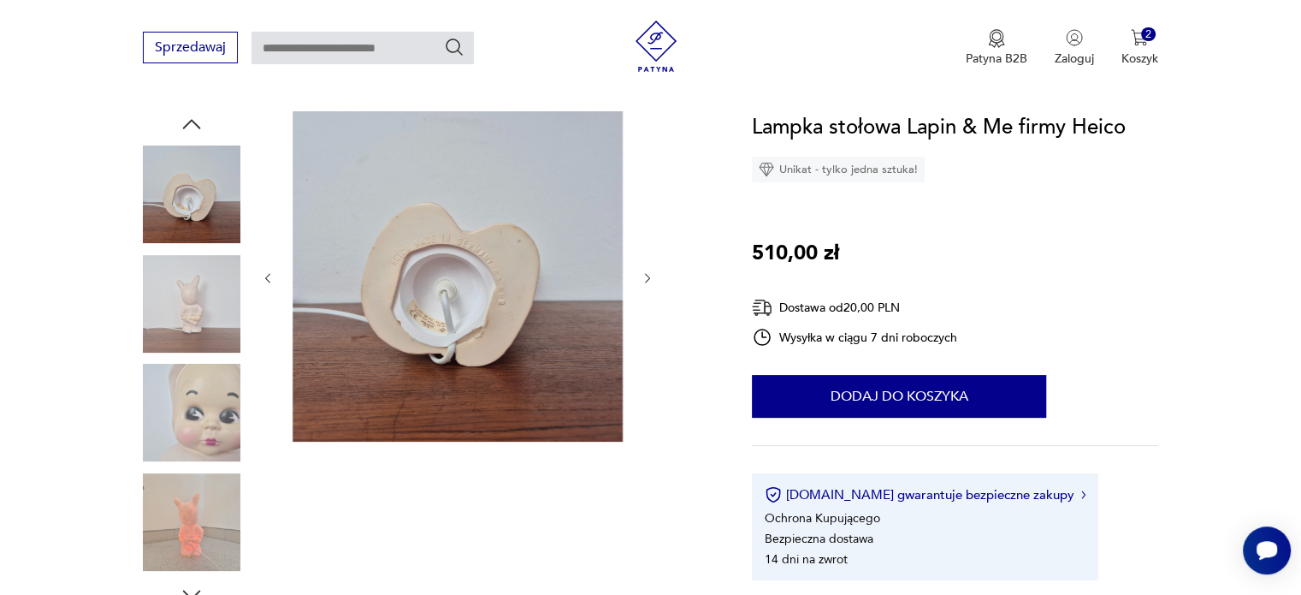
click at [646, 277] on icon "button" at bounding box center [648, 278] width 15 height 15
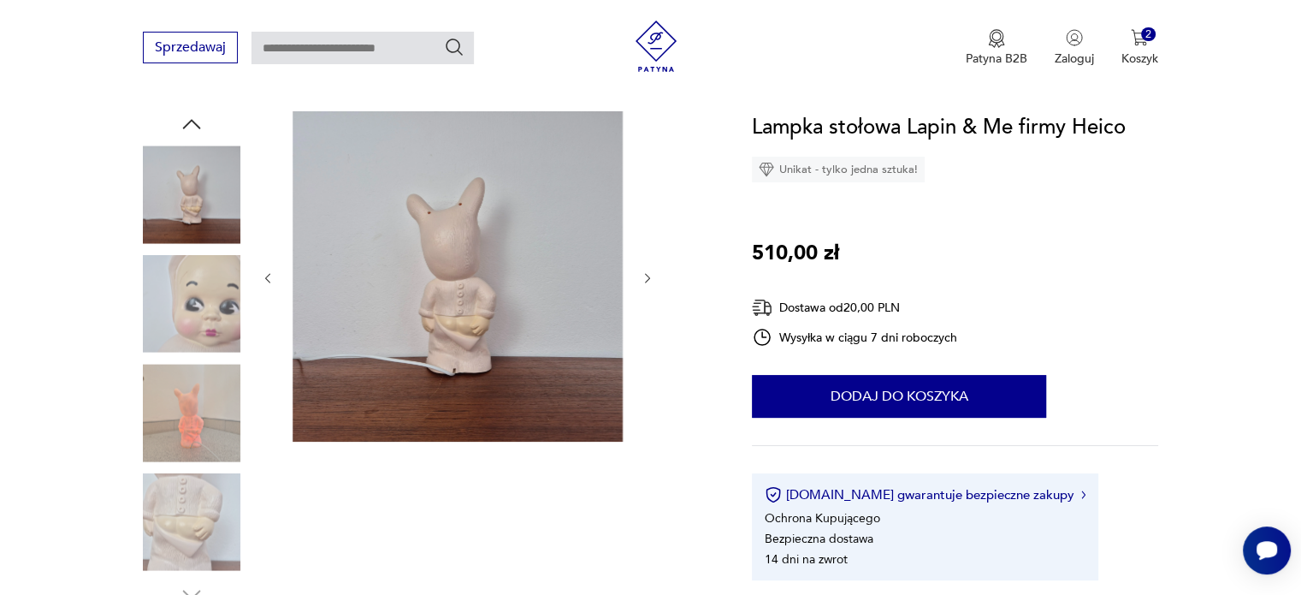
click at [646, 277] on icon "button" at bounding box center [648, 278] width 15 height 15
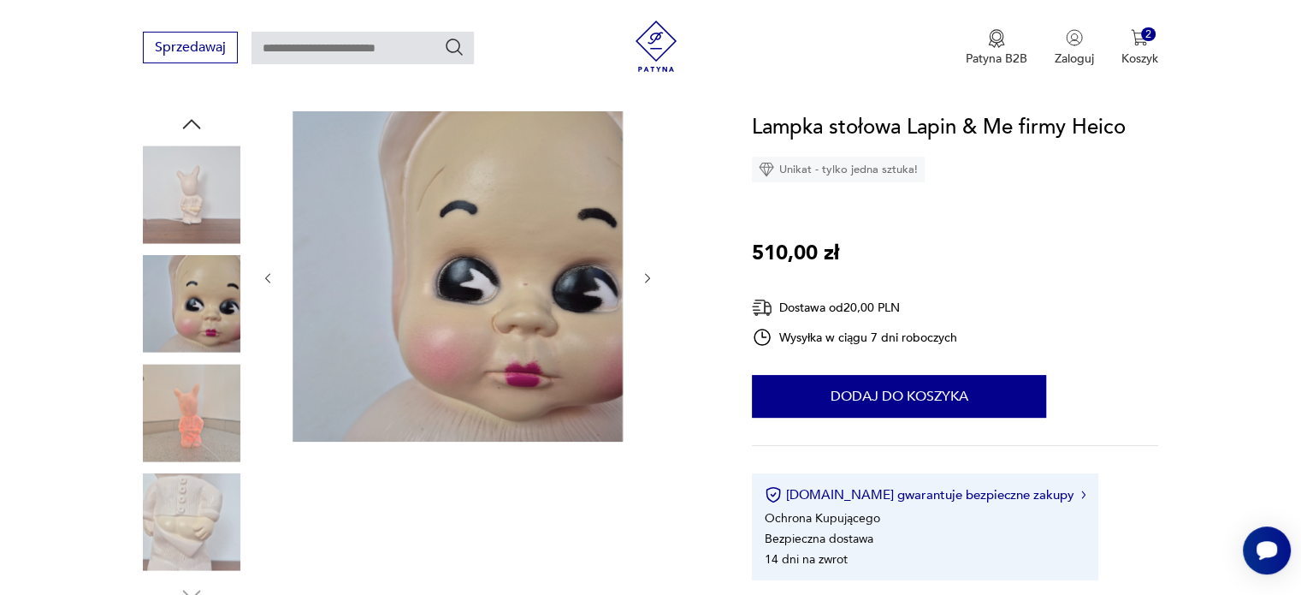
click at [646, 277] on icon "button" at bounding box center [648, 278] width 15 height 15
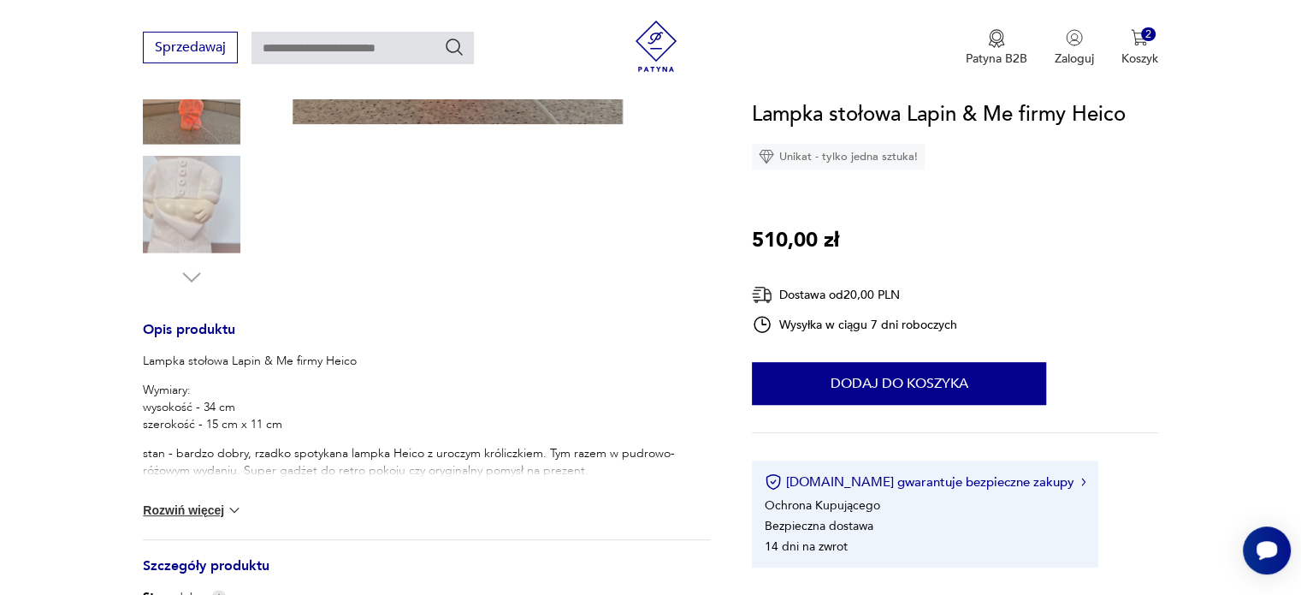
scroll to position [513, 0]
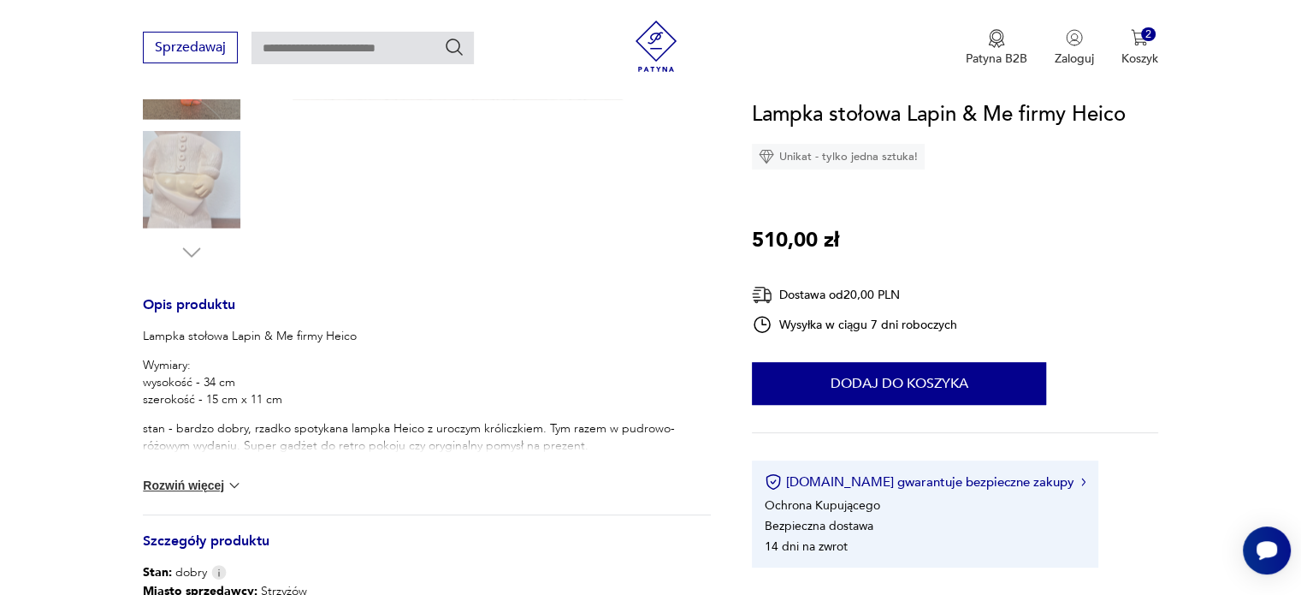
click at [228, 487] on img at bounding box center [234, 484] width 17 height 17
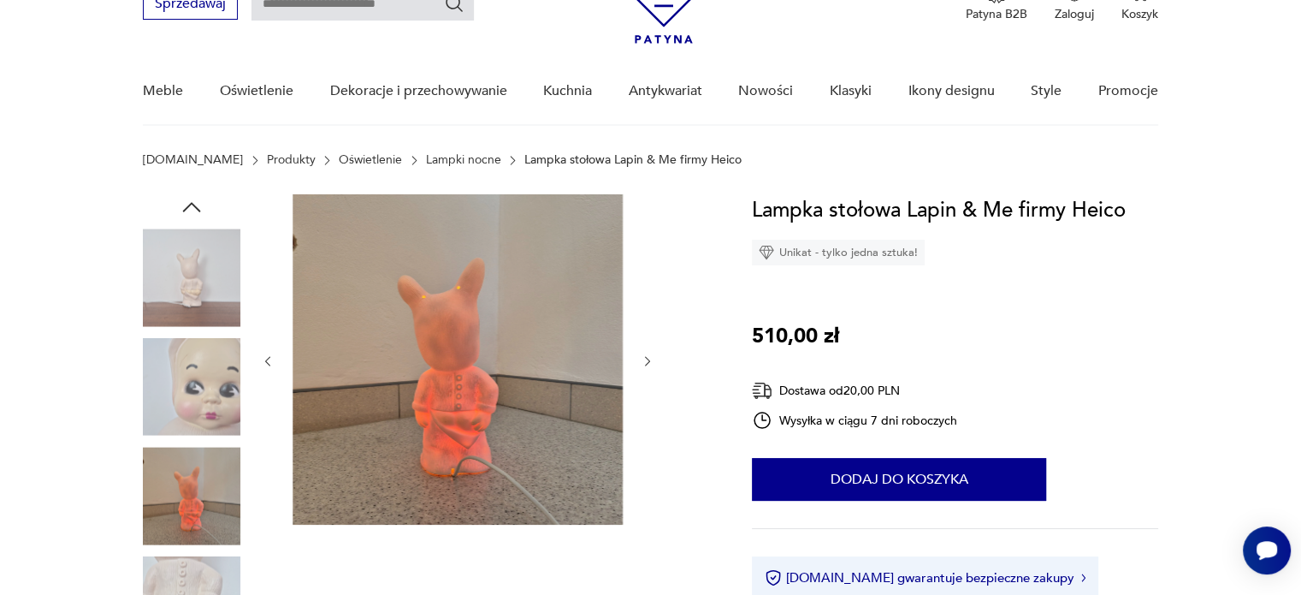
scroll to position [86, 0]
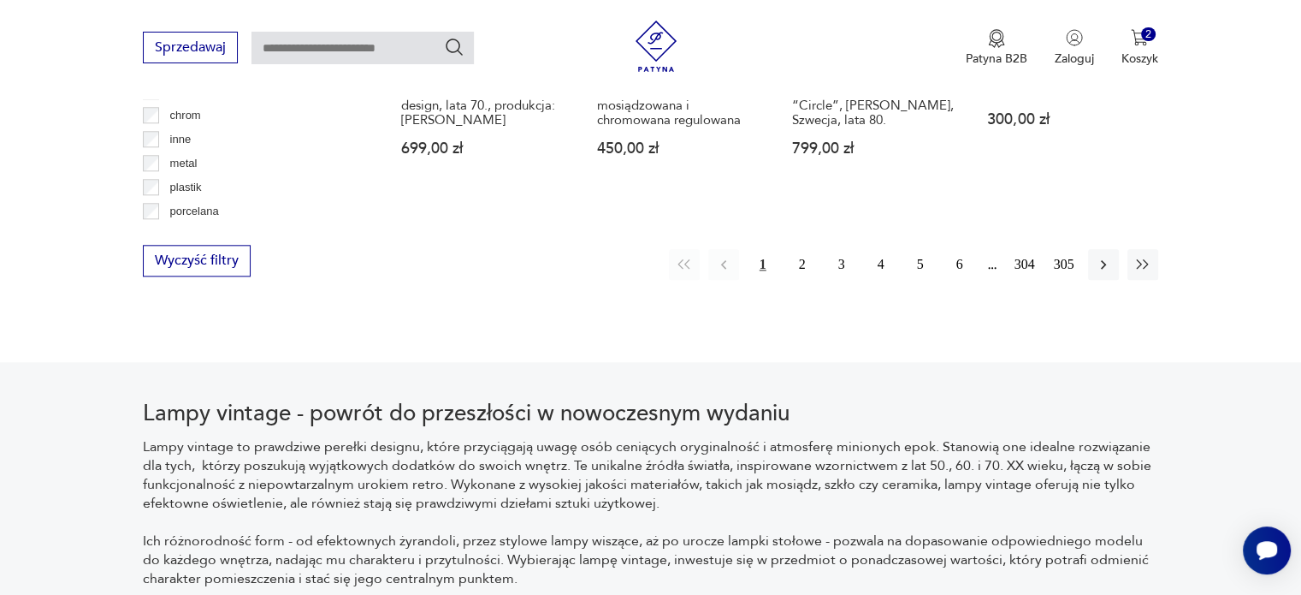
scroll to position [1860, 0]
